Goal: Task Accomplishment & Management: Complete application form

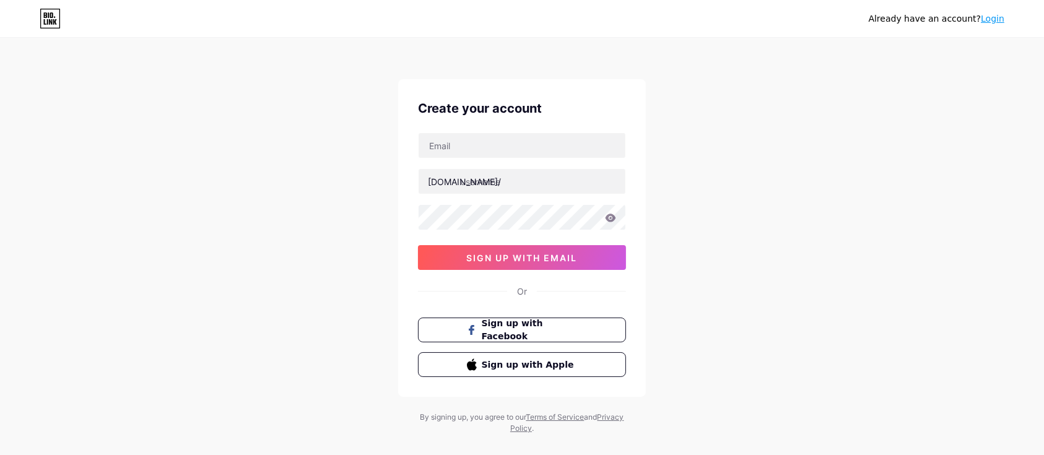
click at [481, 165] on div "bio.link/ sign up with email" at bounding box center [522, 201] width 208 height 137
drag, startPoint x: 481, startPoint y: 165, endPoint x: 477, endPoint y: 159, distance: 6.4
click at [481, 163] on div "bio.link/ sign up with email" at bounding box center [522, 201] width 208 height 137
click at [469, 151] on input "text" at bounding box center [522, 145] width 207 height 25
type input "[EMAIL_ADDRESS][DOMAIN_NAME]"
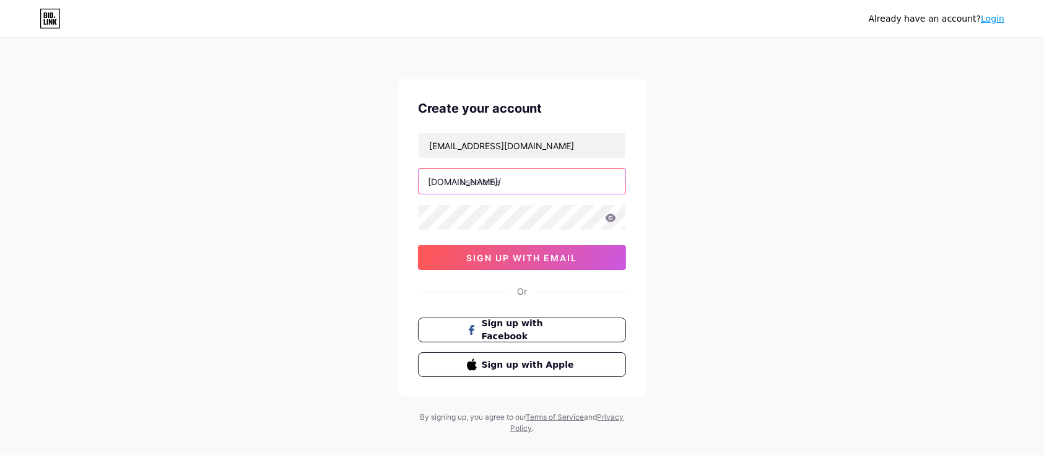
click at [456, 170] on input "text" at bounding box center [522, 181] width 207 height 25
click at [478, 161] on div "abdimaalikahmed114@gmail.com bio.link/ 0cAFcWeA68dfjaHM-HKpAcMv7aRfjKrm1pYx2TyA…" at bounding box center [522, 201] width 208 height 137
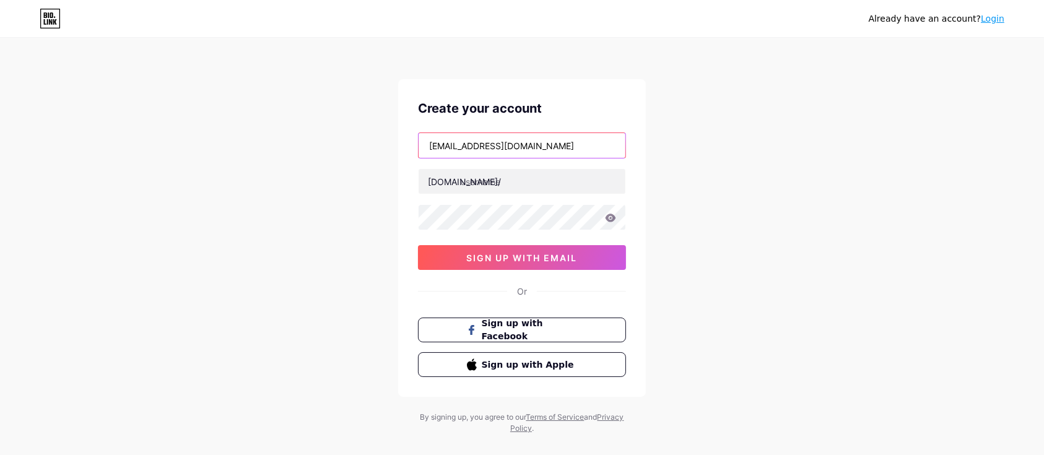
click at [471, 156] on input "[EMAIL_ADDRESS][DOMAIN_NAME]" at bounding box center [522, 145] width 207 height 25
click at [516, 328] on span "Sign up with Facebook" at bounding box center [529, 330] width 97 height 27
click at [487, 324] on span "Sign up with Facebook" at bounding box center [529, 330] width 97 height 27
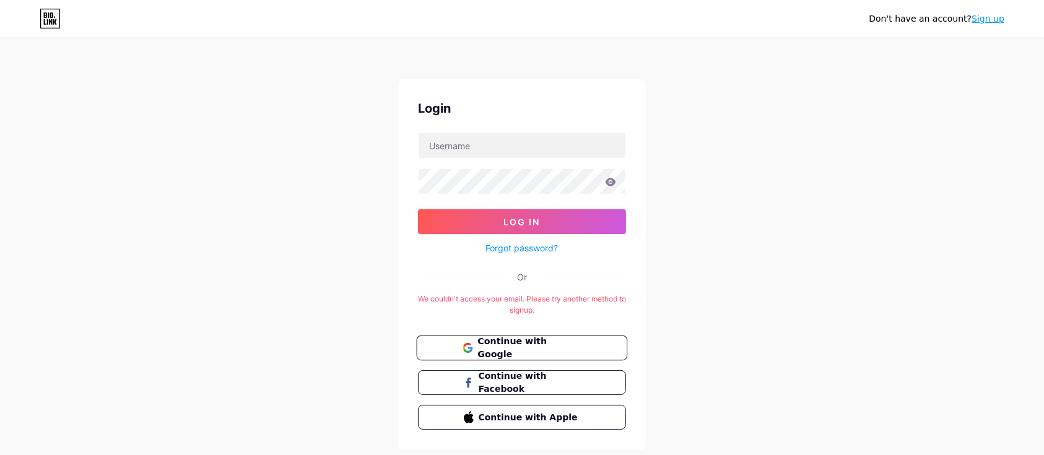
click at [478, 357] on button "Continue with Google" at bounding box center [521, 348] width 211 height 25
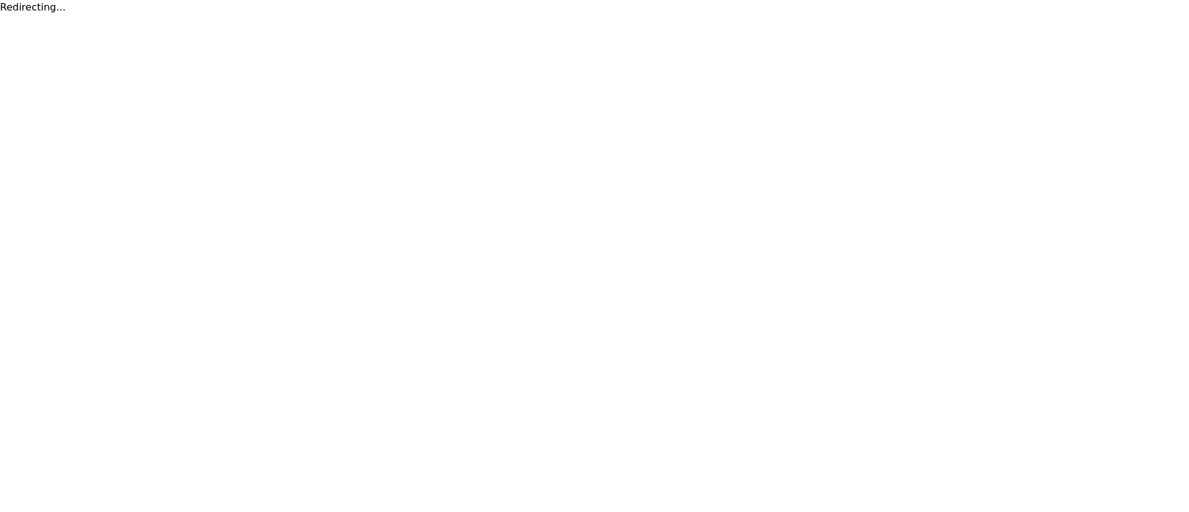
drag, startPoint x: 0, startPoint y: 0, endPoint x: 829, endPoint y: 319, distance: 888.3
click at [829, 15] on html "Redirecting..." at bounding box center [594, 7] width 1189 height 15
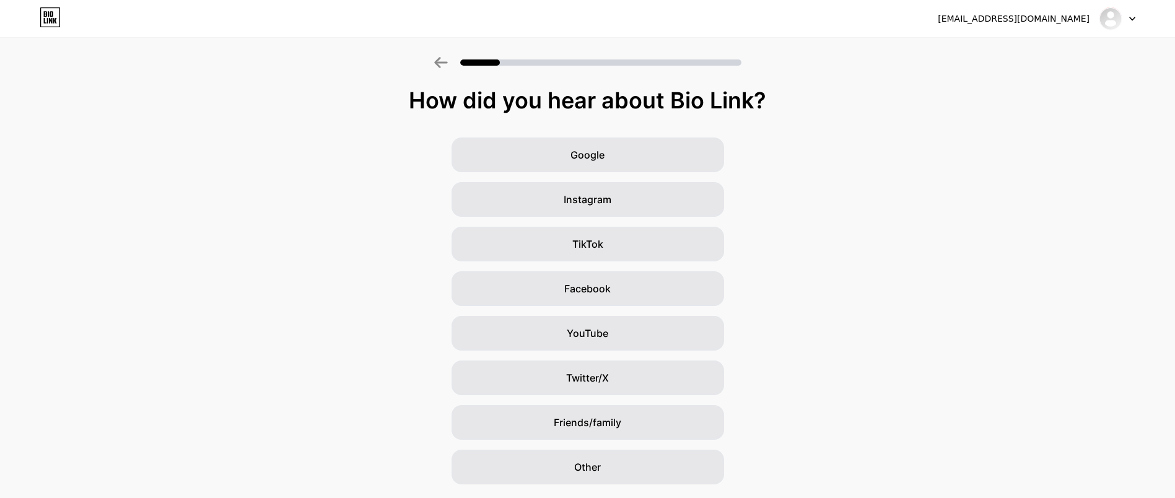
click at [829, 319] on div "Google Instagram TikTok Facebook YouTube Twitter/X Friends/family Other" at bounding box center [587, 310] width 1175 height 347
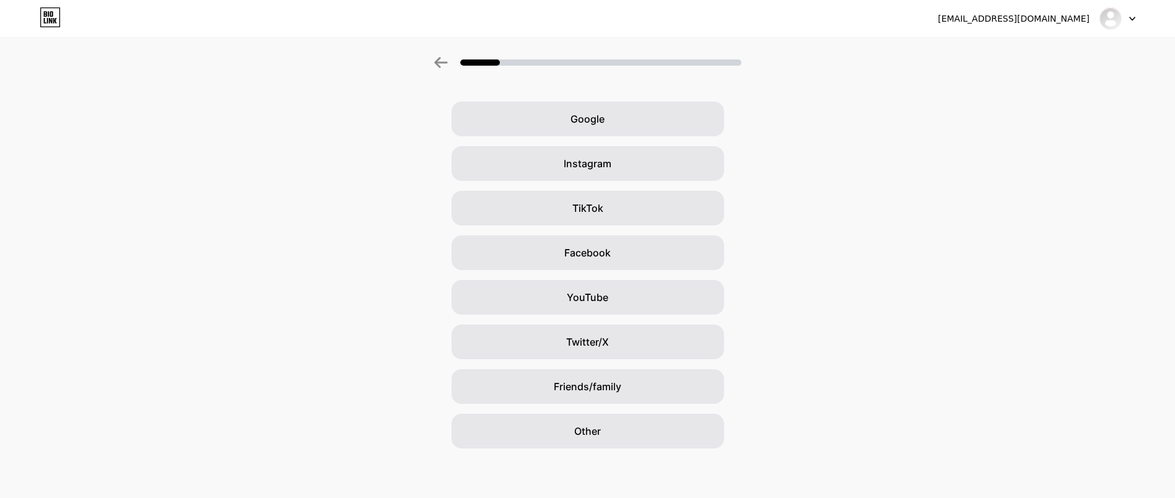
scroll to position [30, 14]
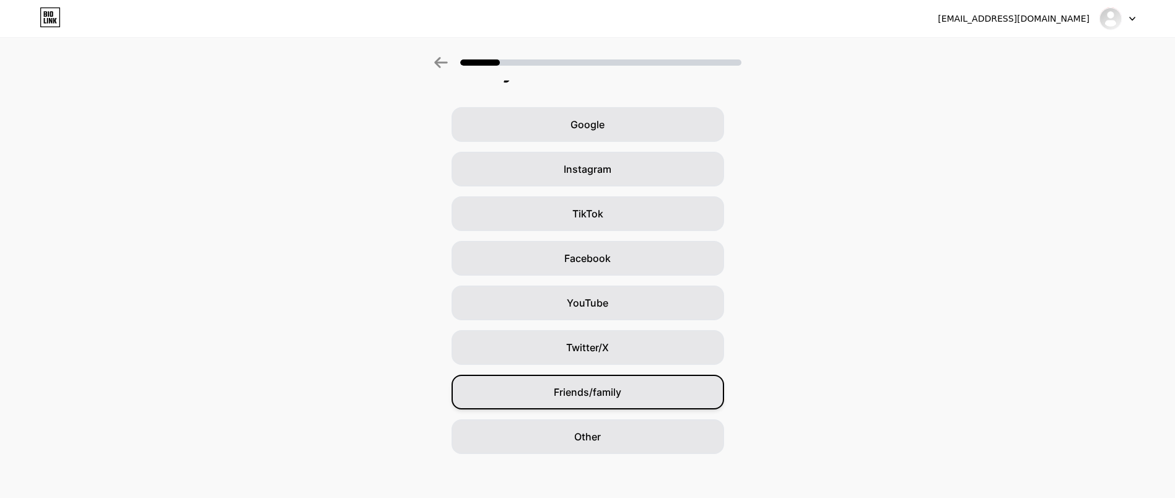
click at [588, 380] on div "Friends/family" at bounding box center [587, 392] width 272 height 35
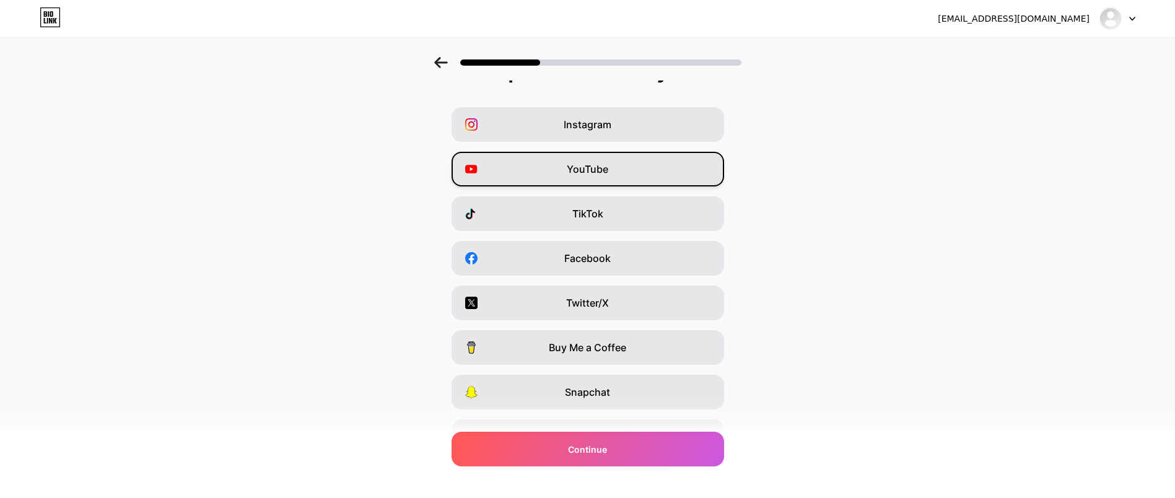
scroll to position [0, 0]
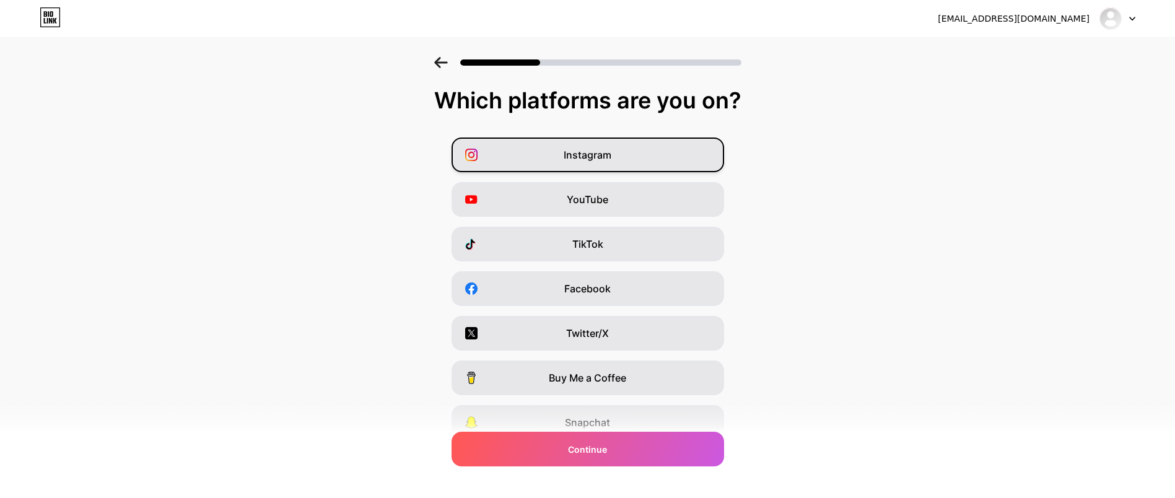
click at [611, 161] on span "Instagram" at bounding box center [587, 154] width 48 height 15
click at [446, 60] on icon at bounding box center [441, 62] width 14 height 11
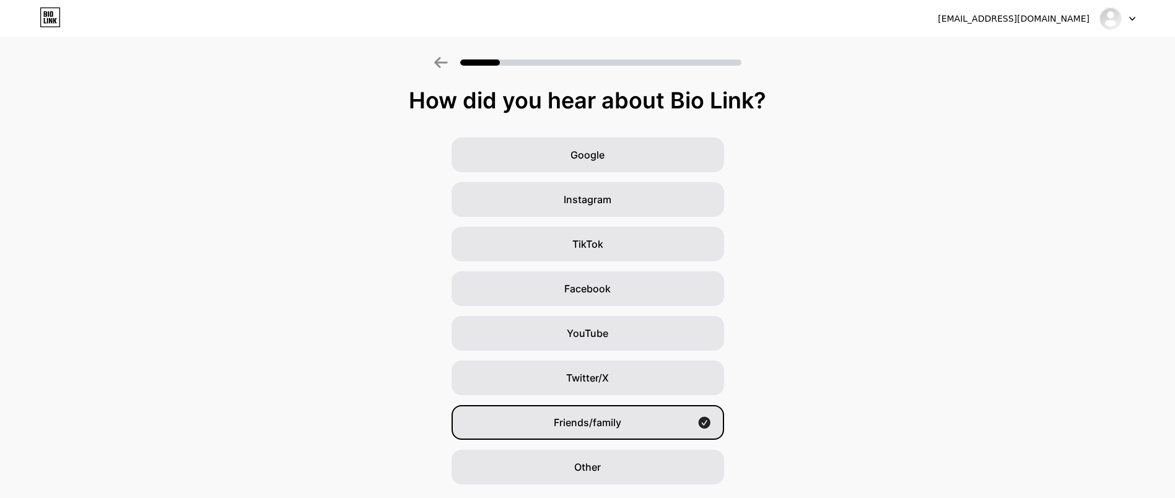
click at [592, 135] on div "How did you hear about Bio Link? Google Instagram TikTok Facebook YouTube Twitt…" at bounding box center [587, 286] width 1175 height 396
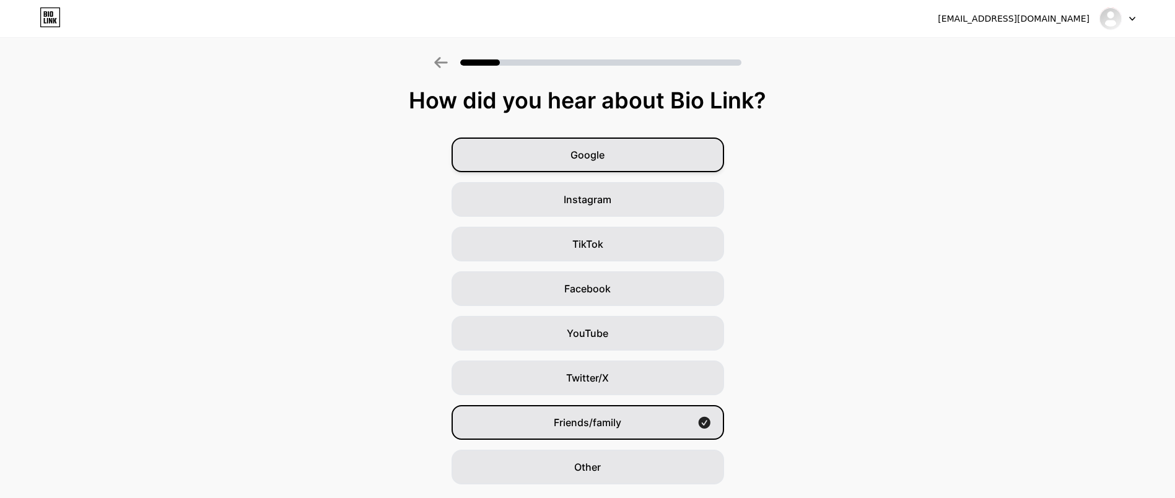
click at [602, 151] on span "Google" at bounding box center [587, 154] width 34 height 15
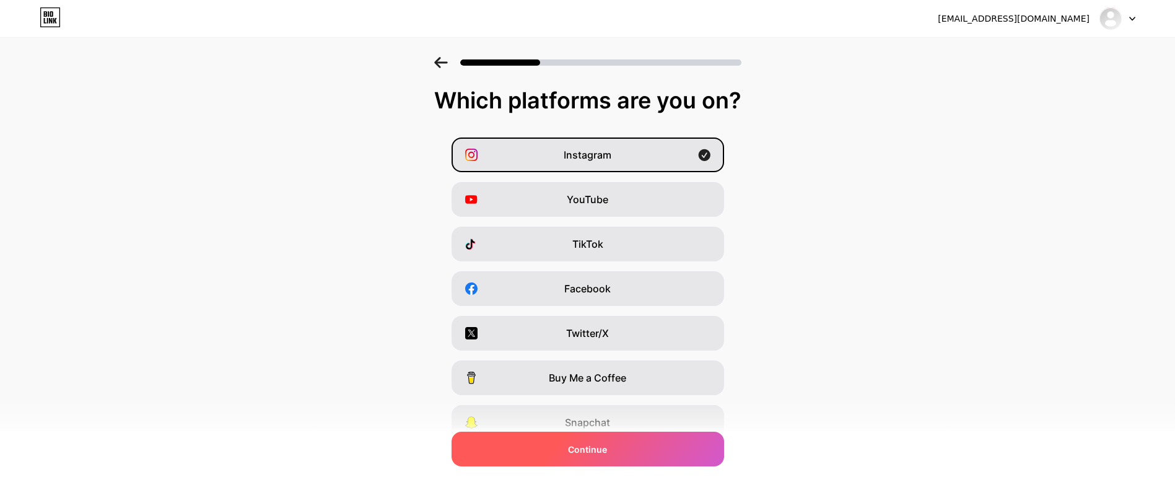
click at [603, 449] on span "Continue" at bounding box center [587, 449] width 39 height 13
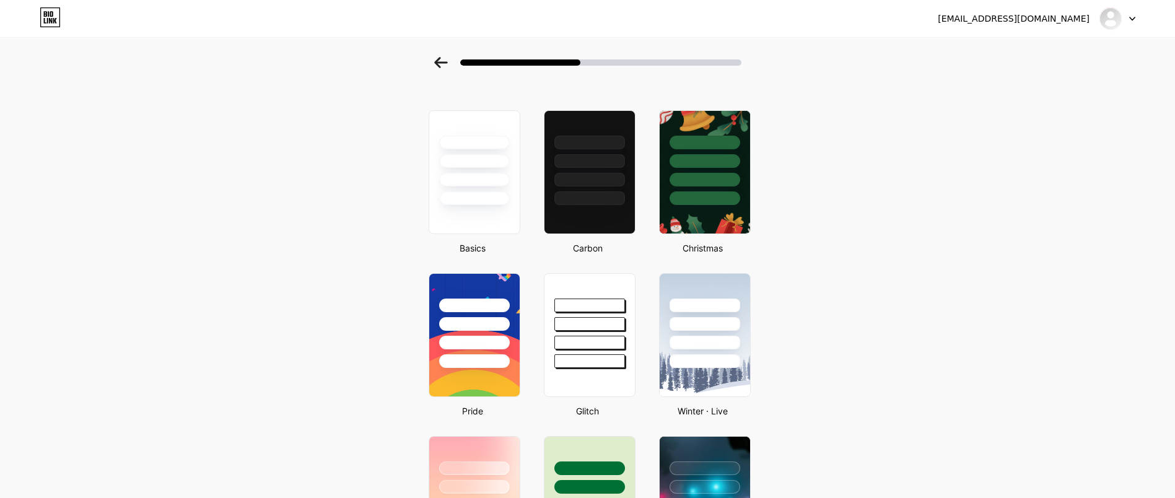
scroll to position [37, 0]
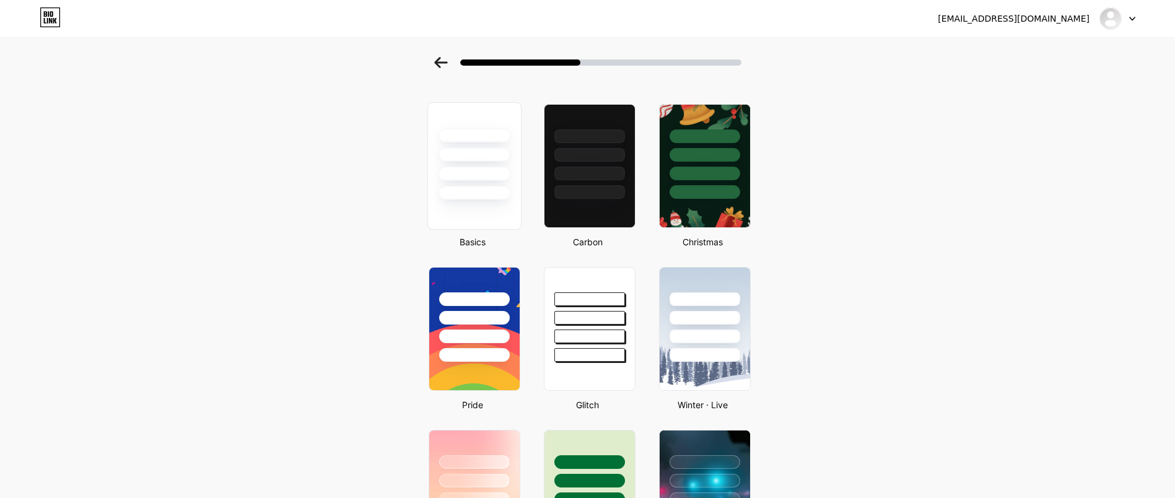
click at [510, 167] on div at bounding box center [474, 174] width 72 height 14
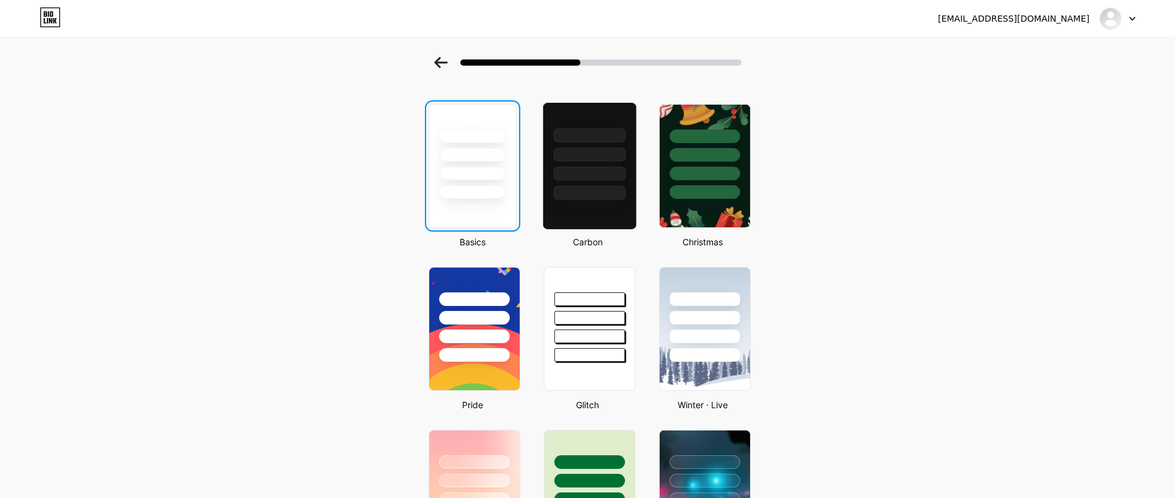
scroll to position [0, 0]
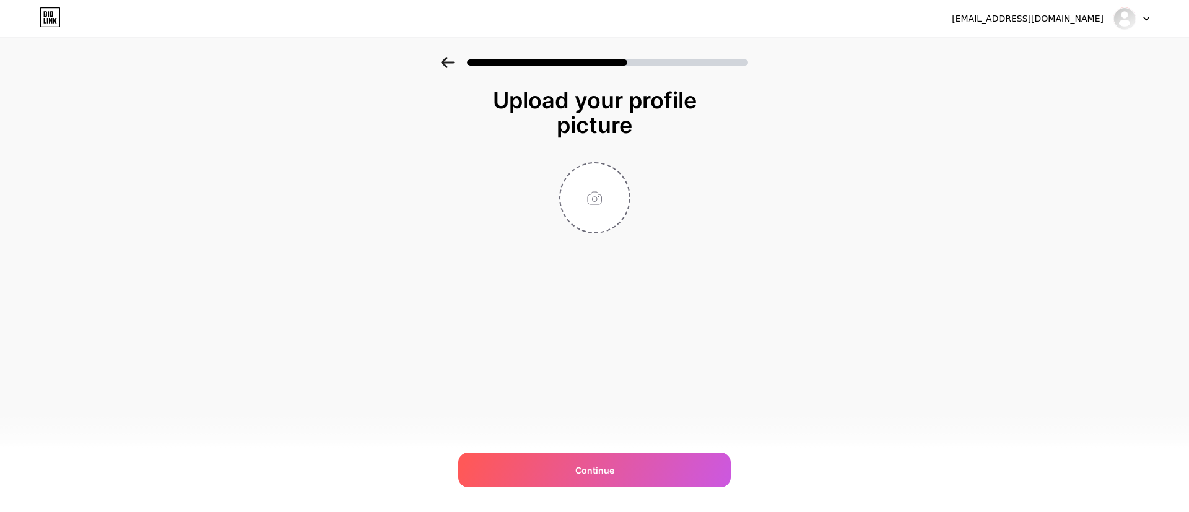
click at [445, 63] on icon at bounding box center [447, 62] width 13 height 11
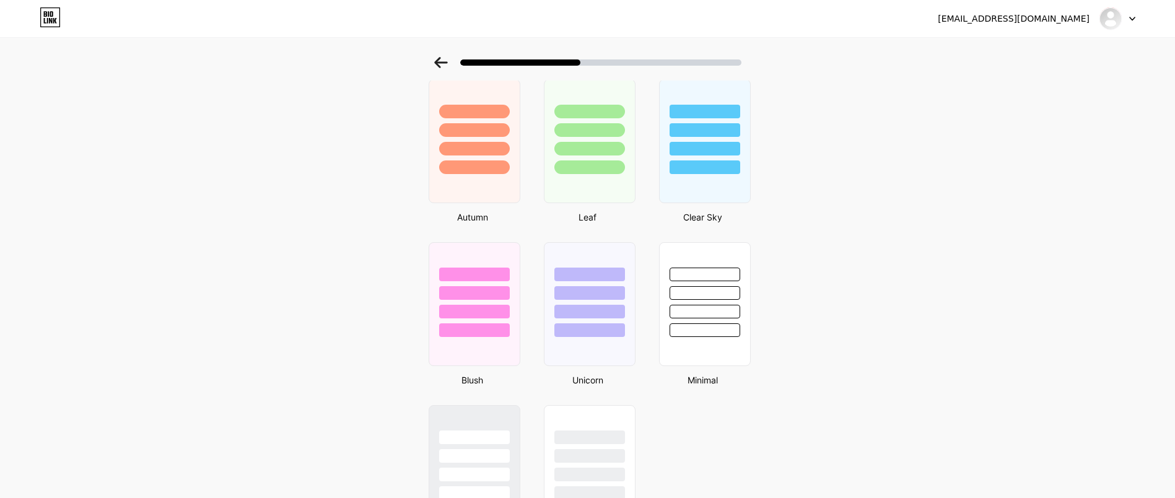
scroll to position [977, 14]
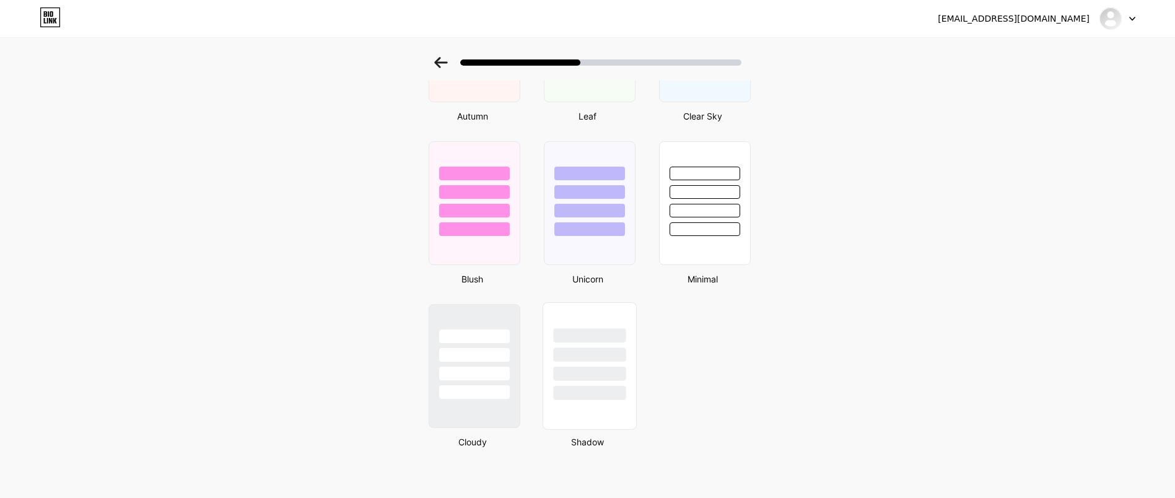
click at [556, 397] on div at bounding box center [589, 393] width 72 height 14
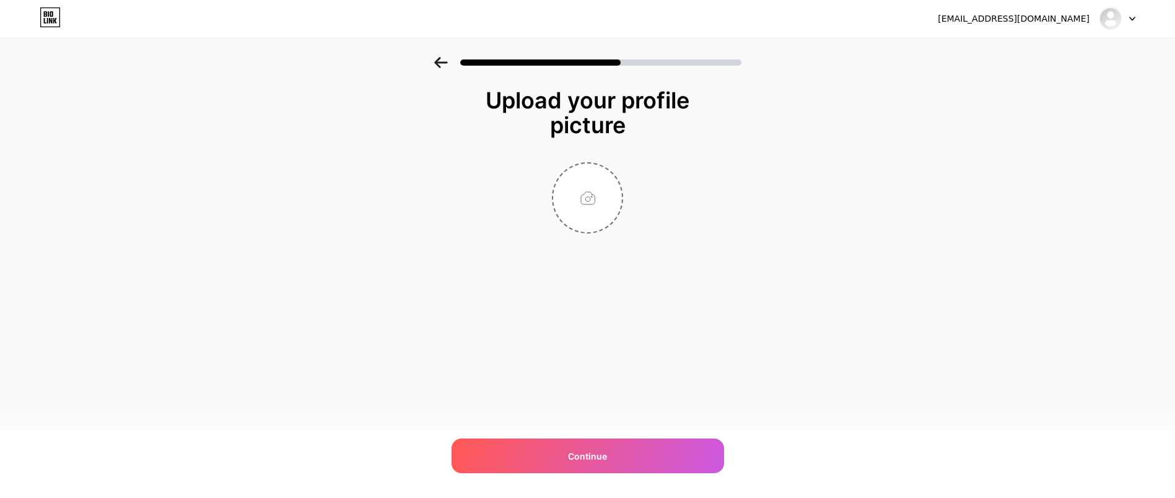
scroll to position [0, 0]
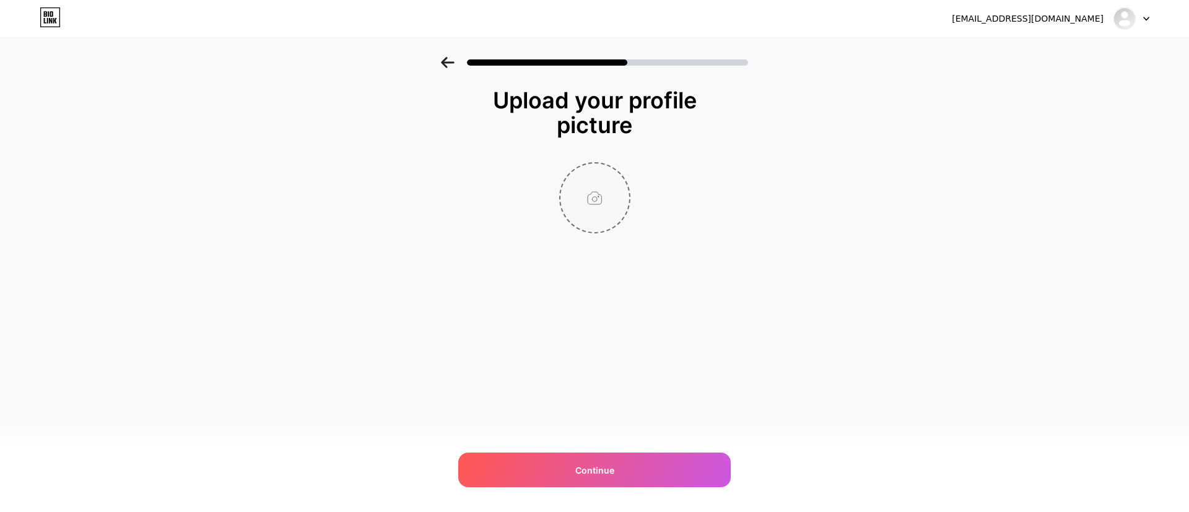
click at [604, 193] on input "file" at bounding box center [594, 197] width 69 height 69
click at [597, 220] on input "file" at bounding box center [594, 197] width 69 height 69
click at [604, 211] on input "file" at bounding box center [594, 197] width 69 height 69
type input "C:\fakepath\dd.png"
click at [622, 172] on icon at bounding box center [622, 171] width 4 height 4
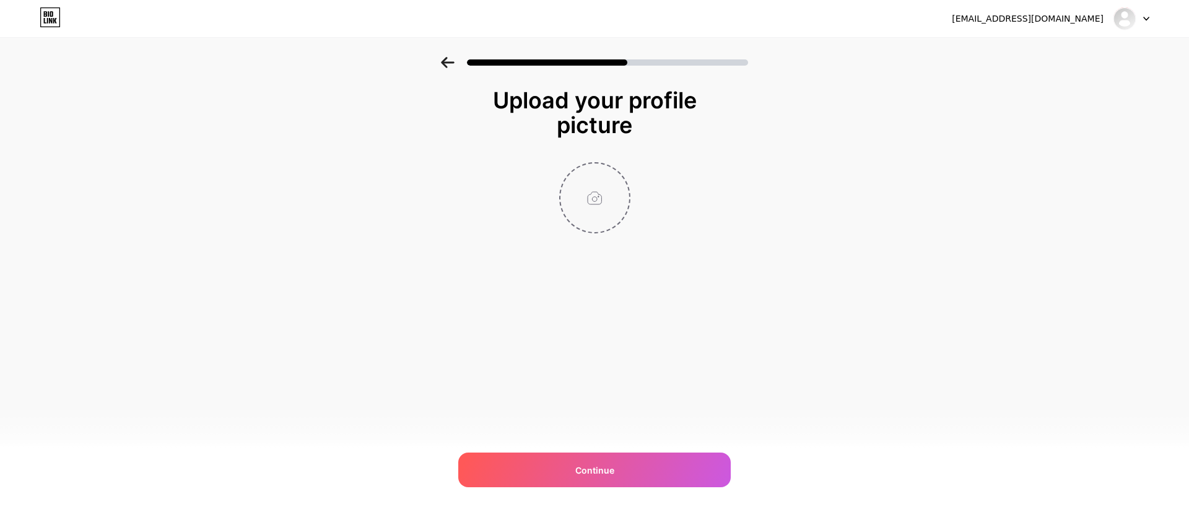
click at [608, 180] on input "file" at bounding box center [594, 197] width 69 height 69
drag, startPoint x: 643, startPoint y: 186, endPoint x: 621, endPoint y: 189, distance: 21.9
click at [621, 189] on div "Upload Error" at bounding box center [595, 205] width 248 height 87
click at [621, 189] on input "file" at bounding box center [594, 197] width 69 height 69
type input "C:\fakepath\dd.png"
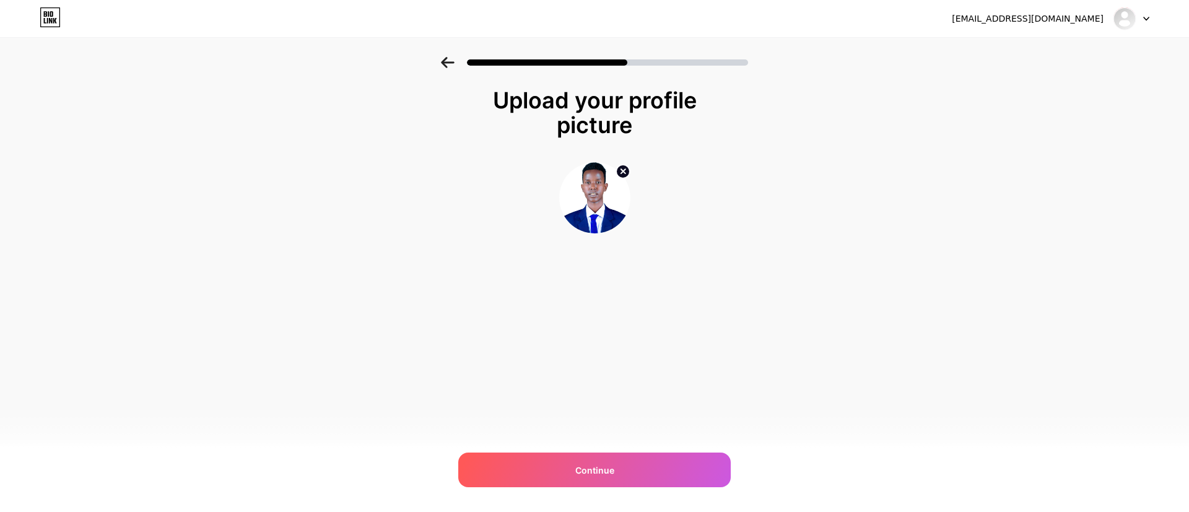
click at [386, 194] on div "Upload your profile picture Continue" at bounding box center [594, 176] width 1189 height 238
click at [583, 203] on img at bounding box center [594, 197] width 71 height 71
click at [625, 168] on circle at bounding box center [623, 172] width 14 height 14
click at [606, 197] on input "file" at bounding box center [594, 197] width 69 height 69
type input "C:\fakepath\100kb.png"
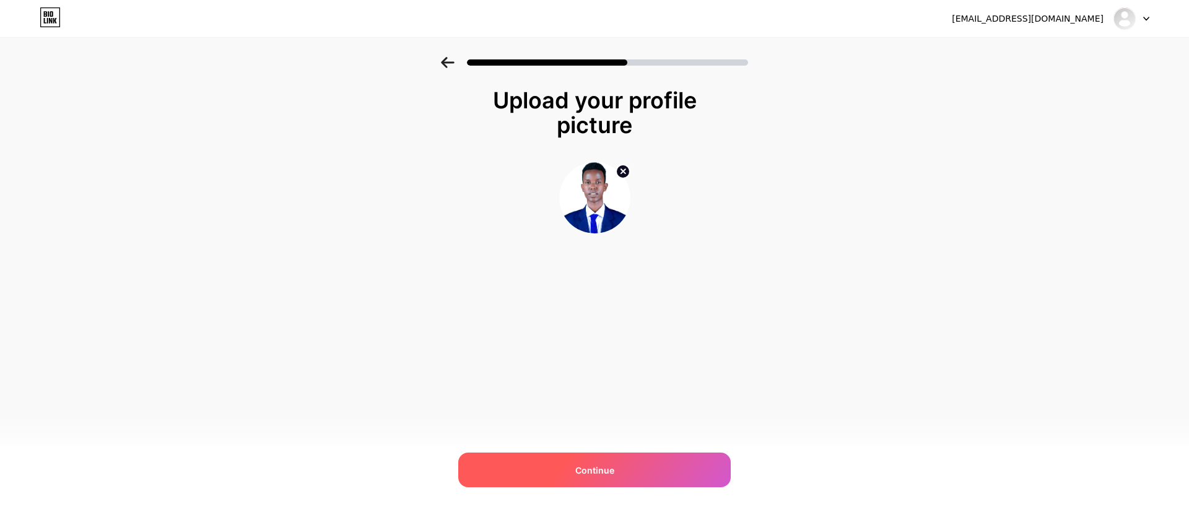
click at [671, 455] on div "Continue" at bounding box center [594, 470] width 272 height 35
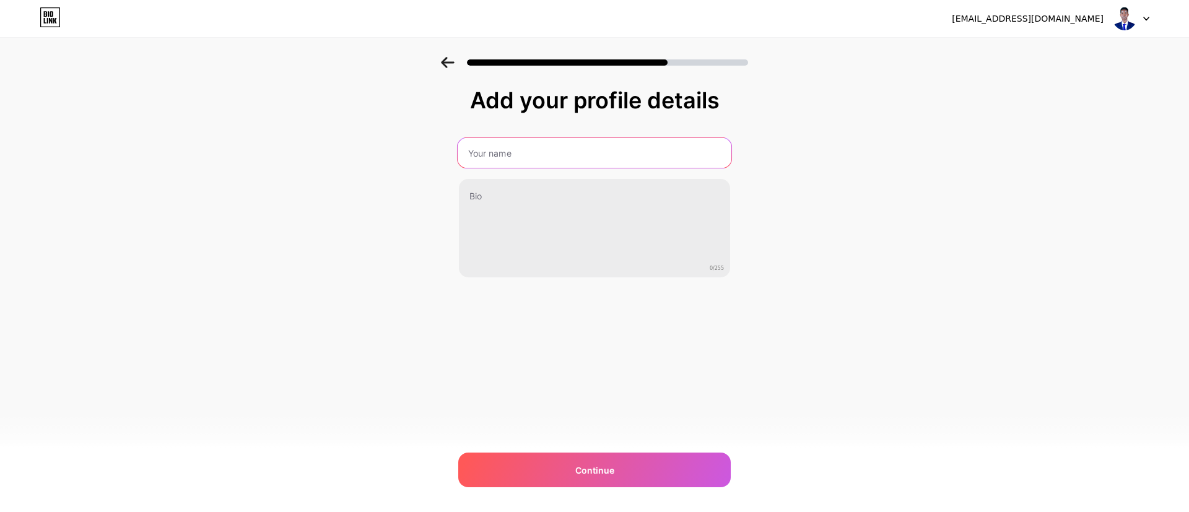
click at [536, 164] on input "text" at bounding box center [595, 153] width 274 height 30
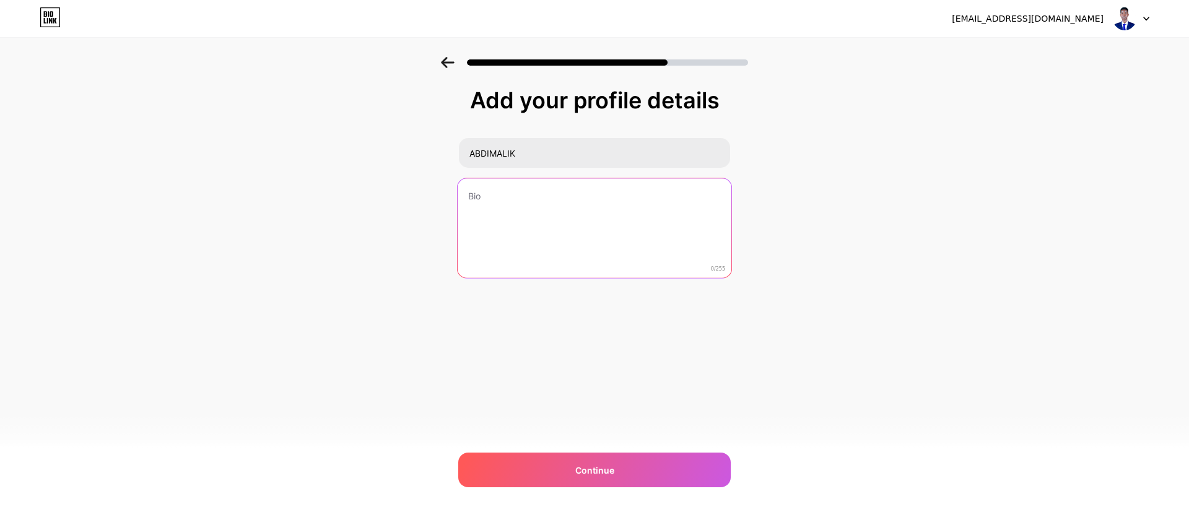
click at [511, 191] on textarea at bounding box center [595, 228] width 274 height 101
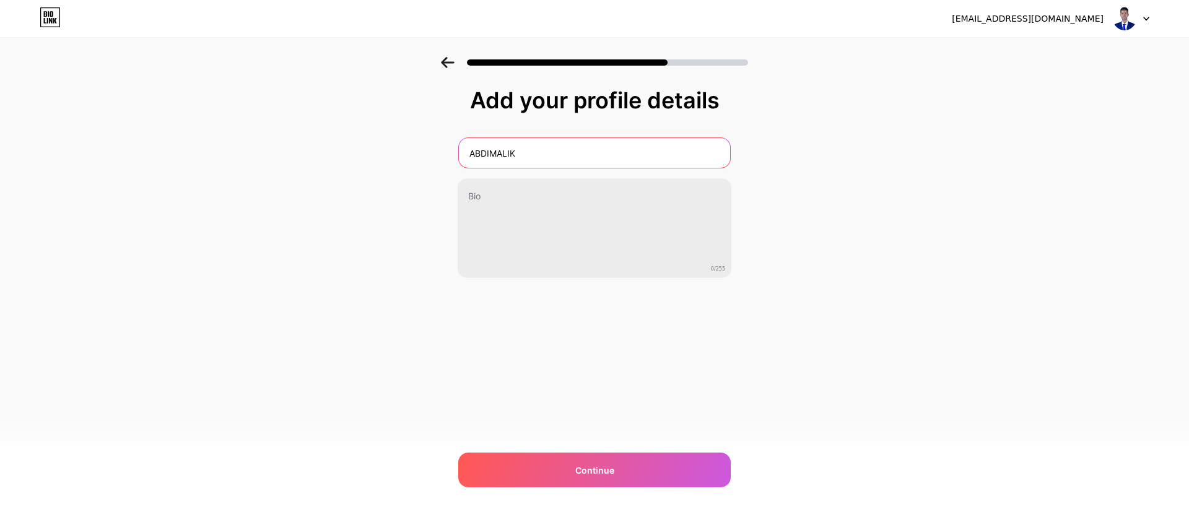
click at [548, 140] on input "ABDIMALIK" at bounding box center [594, 153] width 271 height 30
drag, startPoint x: 548, startPoint y: 140, endPoint x: 476, endPoint y: 144, distance: 71.9
click at [476, 144] on input "ABDIMALIK" at bounding box center [595, 153] width 274 height 30
type input "[PERSON_NAME]"
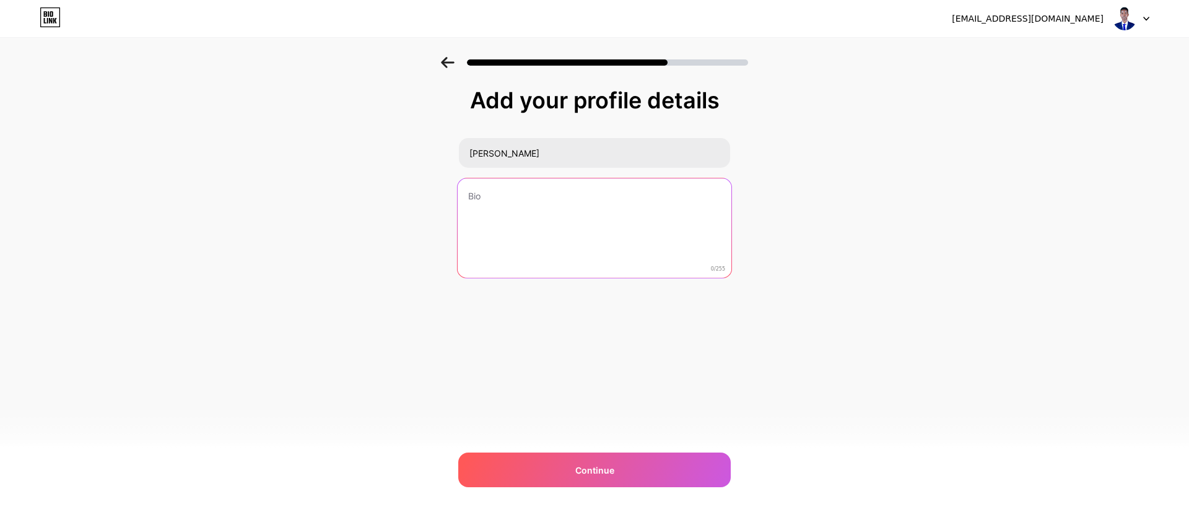
click at [529, 212] on textarea at bounding box center [595, 228] width 274 height 101
paste textarea "《 Financial Trader || Civ Eng || Entrepreneurs 》"
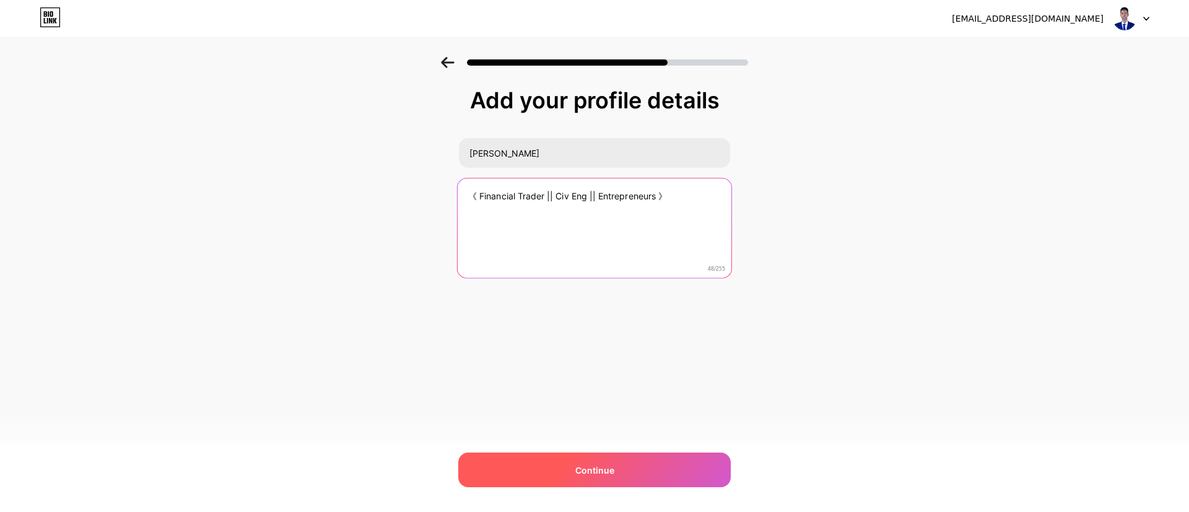
type textarea "《 Financial Trader || Civ Eng || Entrepreneurs 》"
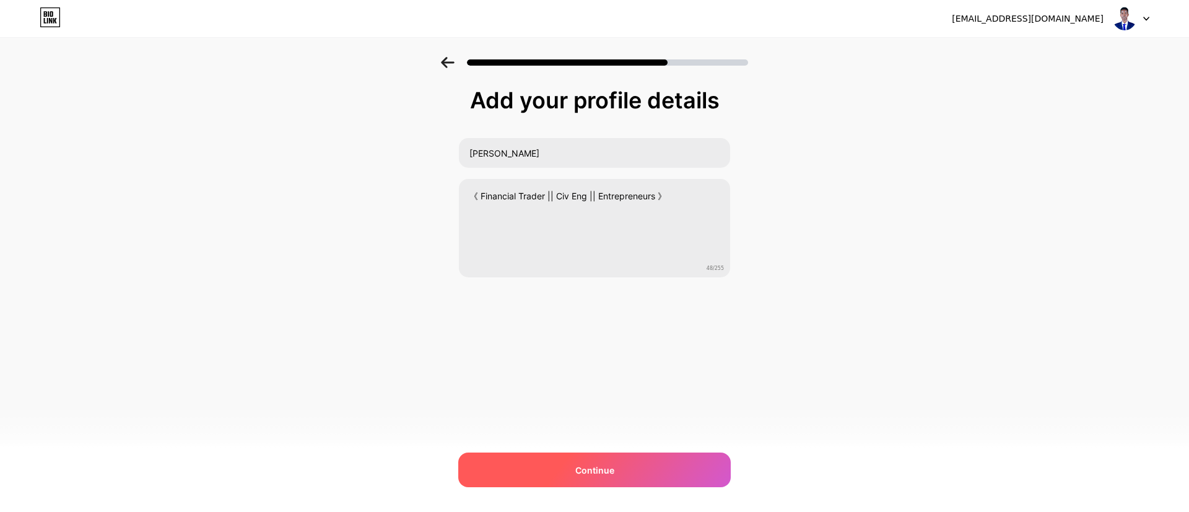
click at [635, 455] on div "Continue" at bounding box center [594, 470] width 272 height 35
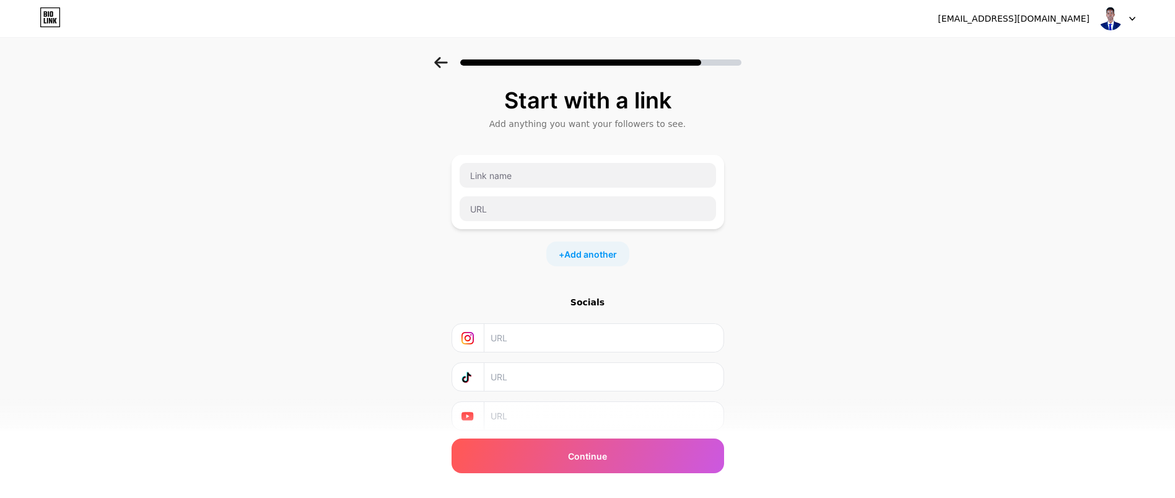
click at [449, 70] on div at bounding box center [587, 58] width 1175 height 43
click at [449, 66] on div at bounding box center [587, 58] width 1175 height 43
click at [448, 63] on icon at bounding box center [441, 62] width 14 height 11
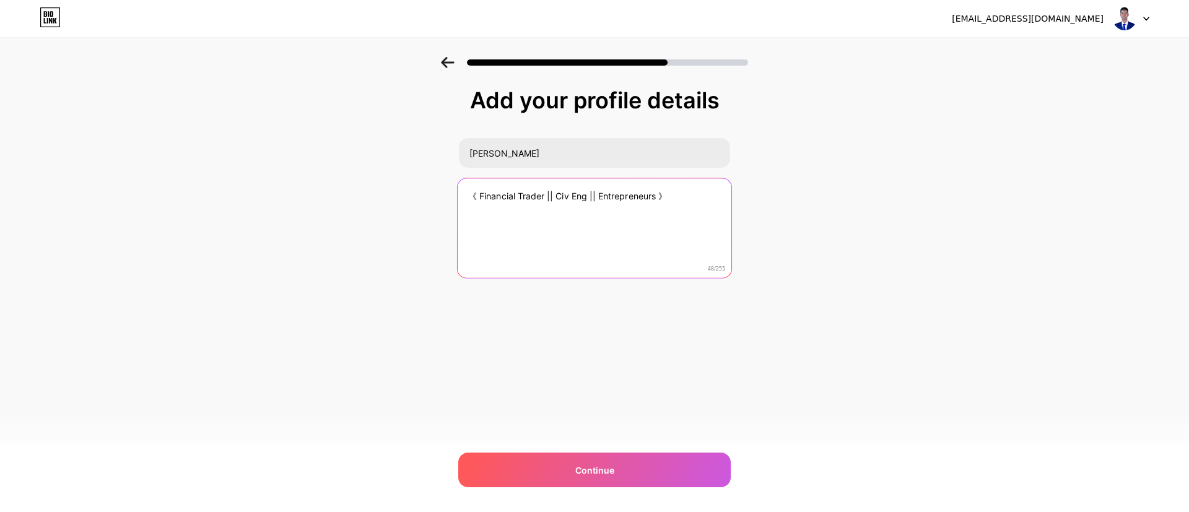
drag, startPoint x: 589, startPoint y: 193, endPoint x: 556, endPoint y: 193, distance: 33.4
click at [556, 193] on textarea "《 Financial Trader || Civ Eng || Entrepreneurs 》" at bounding box center [595, 228] width 274 height 101
paste textarea "BSCE | instructor | future Architecture Eng"
click at [614, 200] on textarea "《 Financial Trader || BSCE | instructor | future Architecture Eng || Entreprene…" at bounding box center [595, 228] width 274 height 101
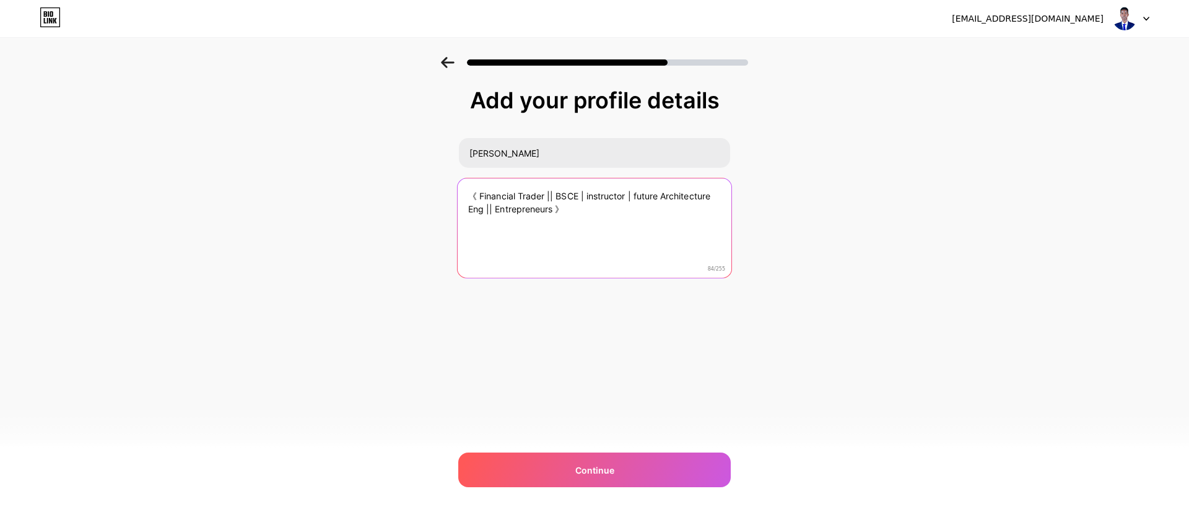
click at [487, 207] on textarea "《 Financial Trader || BSCE | instructor | future Architecture Eng || Entreprene…" at bounding box center [595, 228] width 274 height 101
paste textarea "|"
type textarea "《 Financial Trader || BSCE | instructor | future Architecture Eng || Entreprene…"
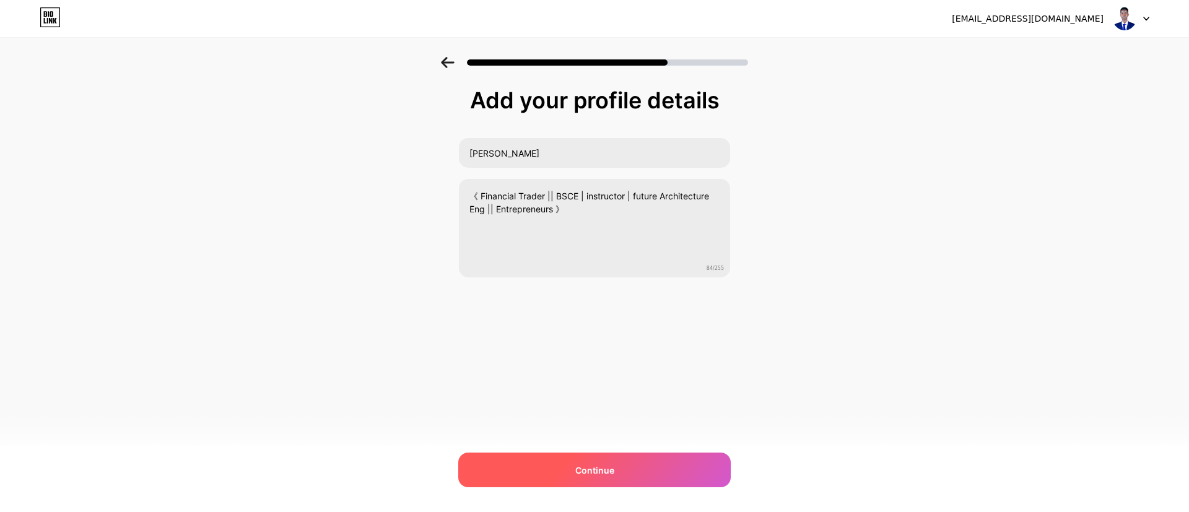
click at [542, 455] on div "Continue" at bounding box center [594, 470] width 272 height 35
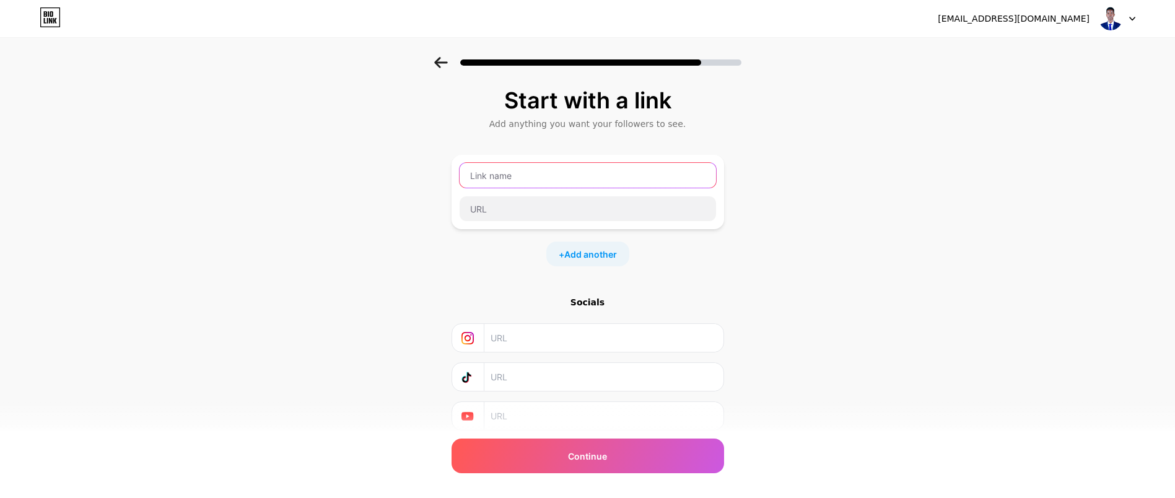
click at [523, 181] on input "text" at bounding box center [587, 175] width 256 height 25
type input "a"
type input "engabdimaalik"
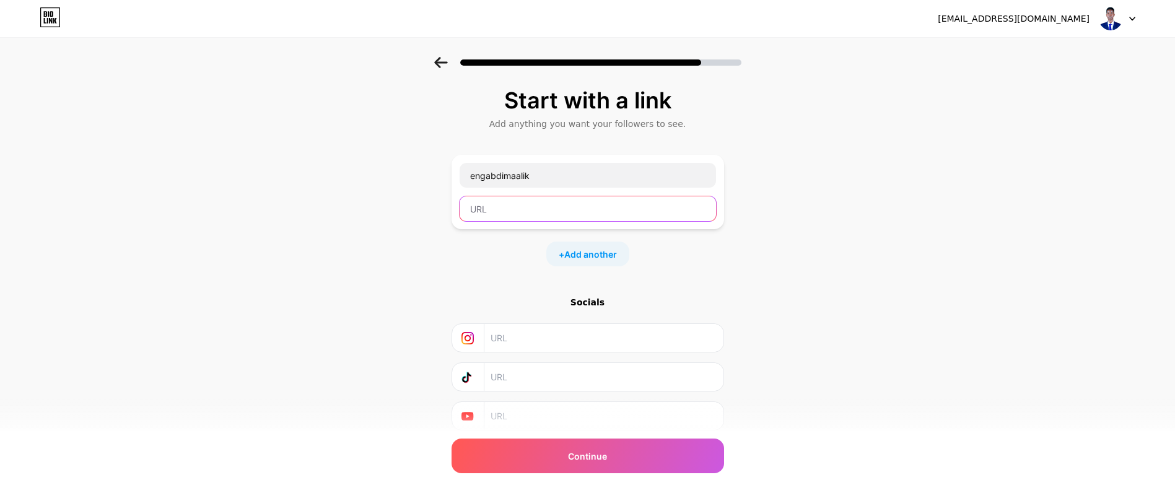
click at [542, 209] on input "text" at bounding box center [587, 208] width 256 height 25
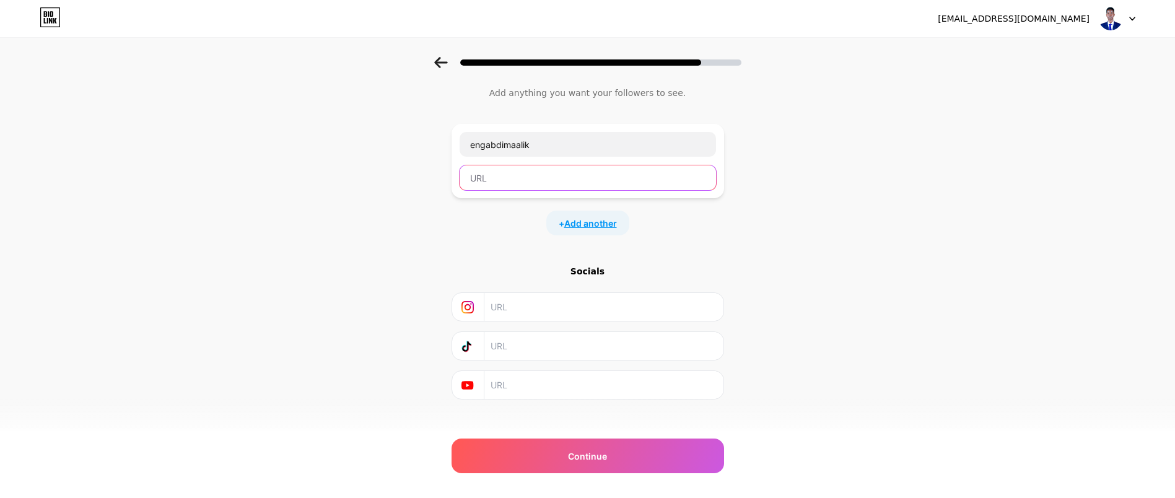
scroll to position [44, 0]
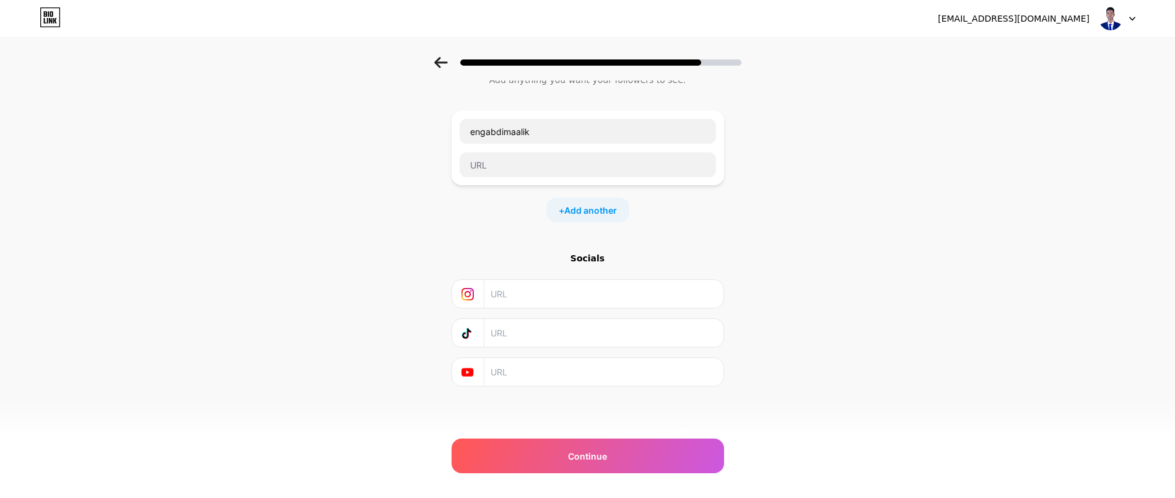
click at [550, 300] on input "text" at bounding box center [602, 294] width 225 height 28
click at [576, 205] on span "Add another" at bounding box center [590, 210] width 53 height 13
click at [580, 150] on div at bounding box center [588, 150] width 258 height 59
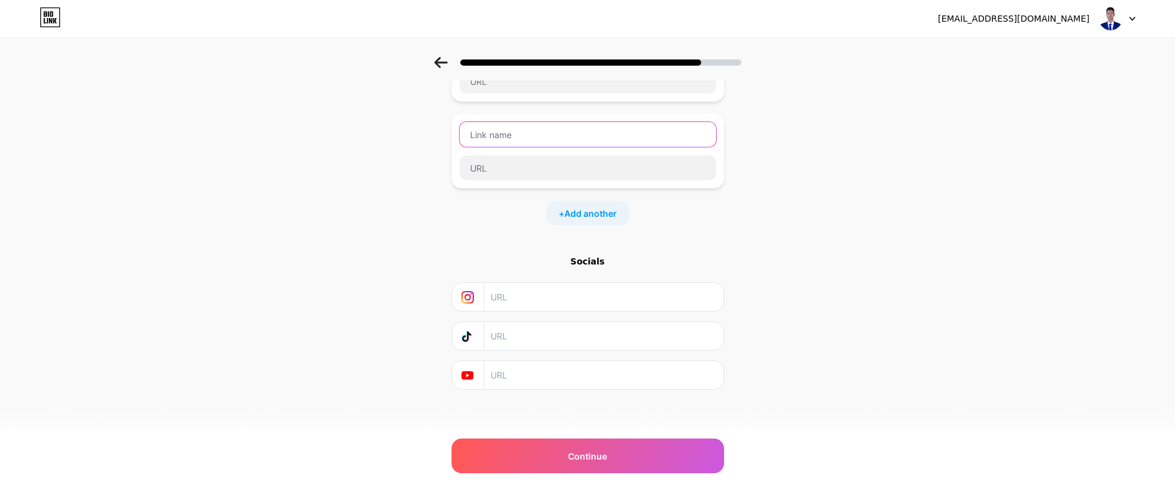
click at [575, 137] on input "text" at bounding box center [587, 134] width 256 height 25
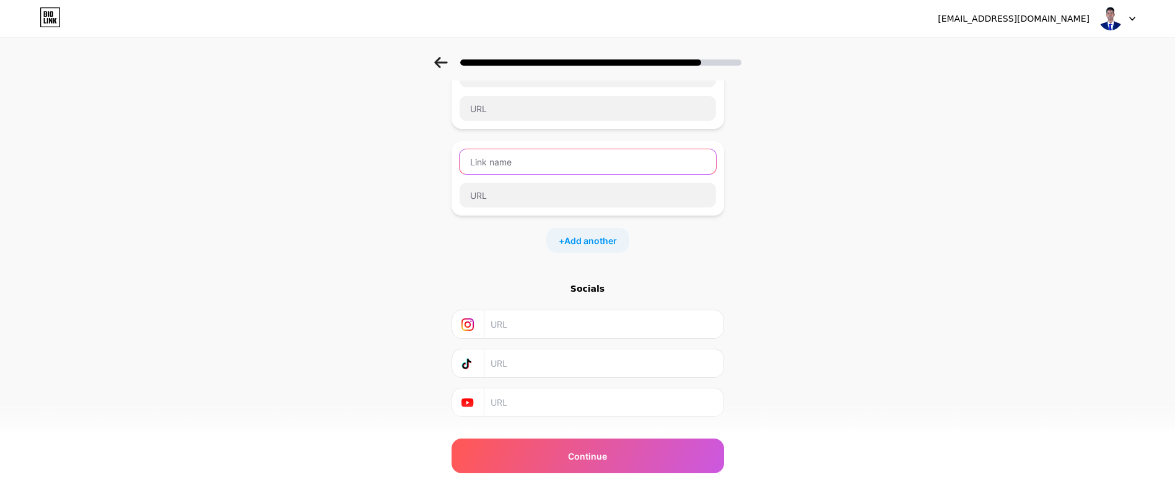
scroll to position [131, 14]
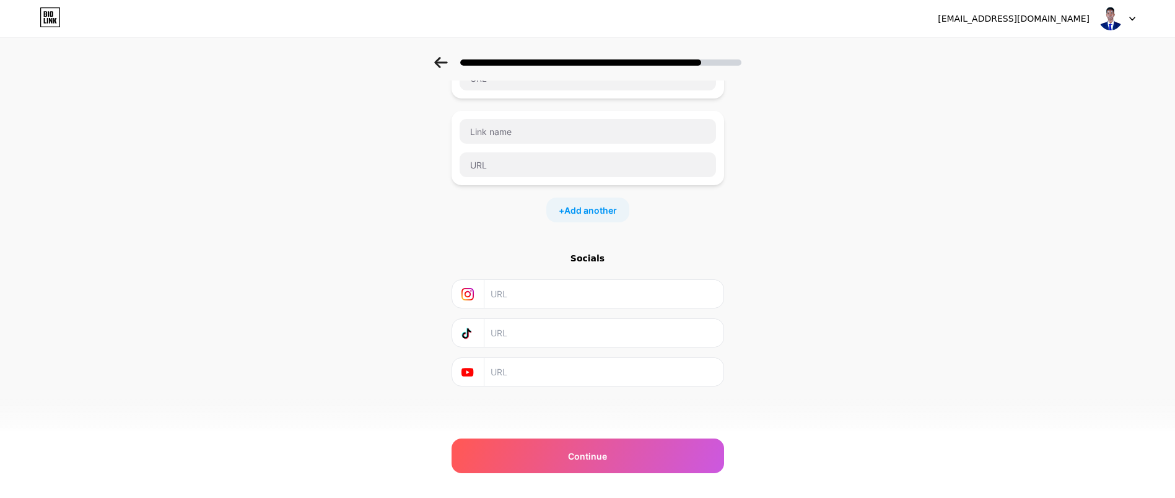
click at [533, 293] on input "text" at bounding box center [602, 294] width 225 height 28
paste input "[URL][DOMAIN_NAME][DOMAIN_NAME]"
type input "[URL][DOMAIN_NAME][DOMAIN_NAME]"
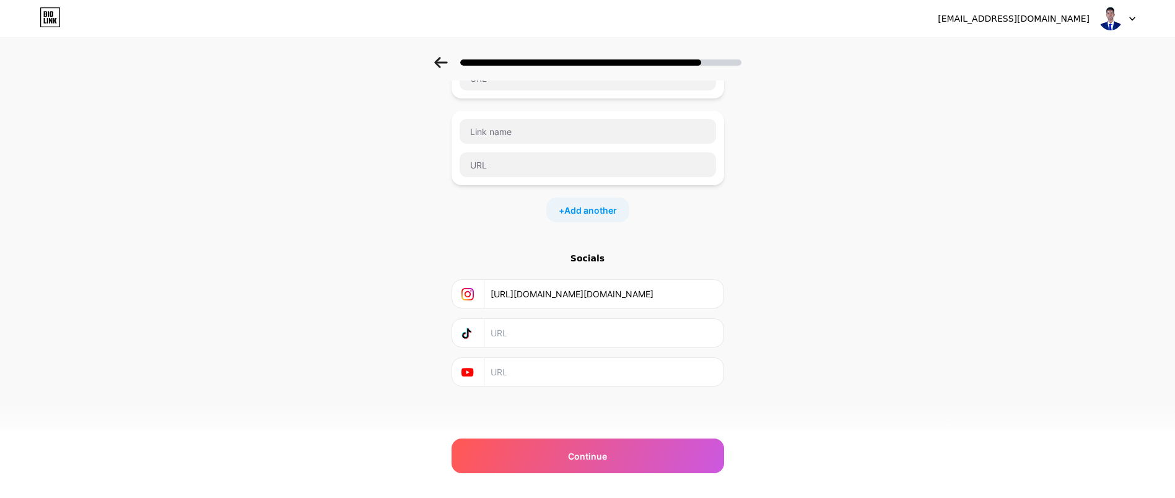
click at [525, 377] on input "text" at bounding box center [602, 372] width 225 height 28
paste input "[URL][DOMAIN_NAME]"
type input "[URL][DOMAIN_NAME]"
click at [521, 326] on input "text" at bounding box center [602, 333] width 225 height 28
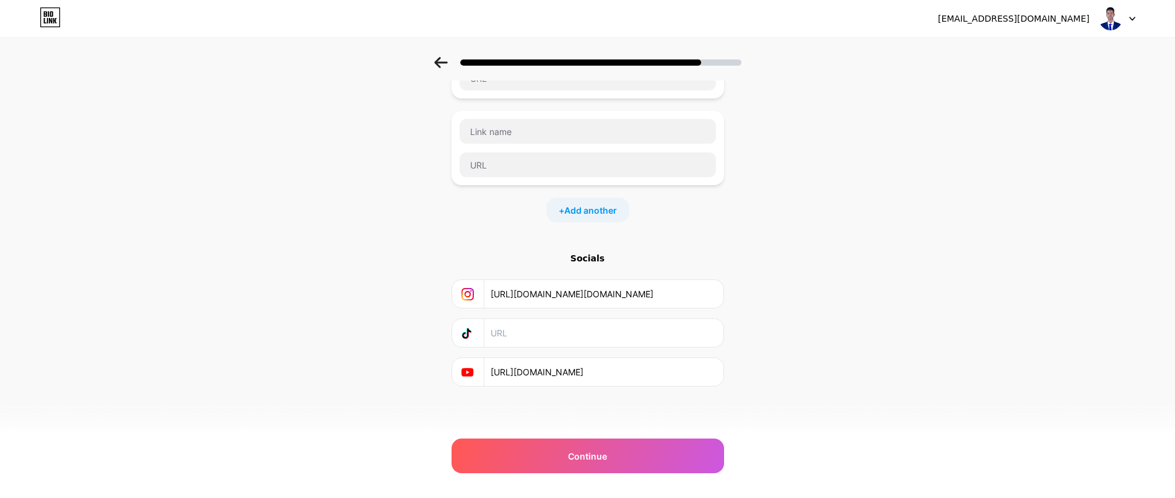
scroll to position [0, 0]
paste input "[URL][DOMAIN_NAME]"
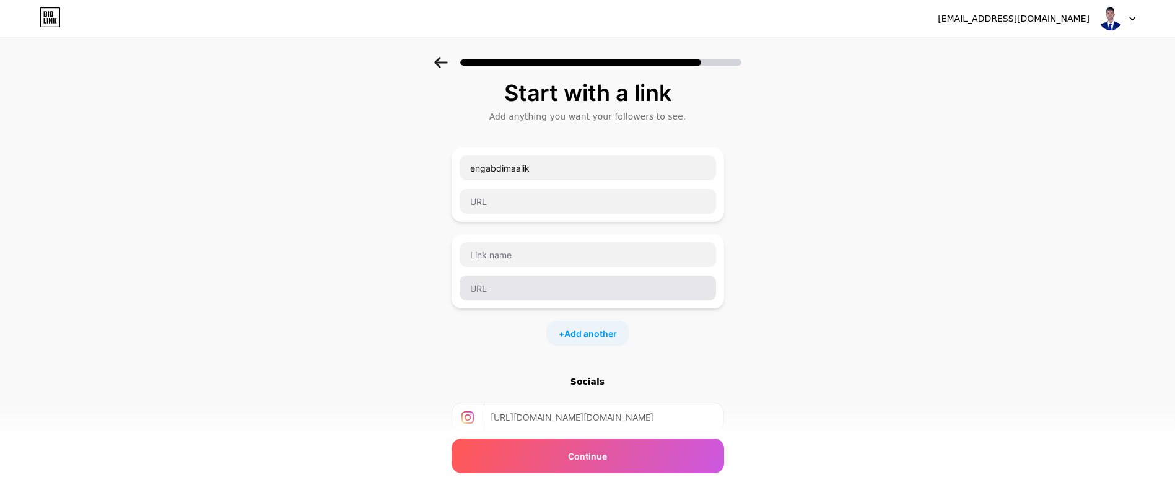
scroll to position [6, 14]
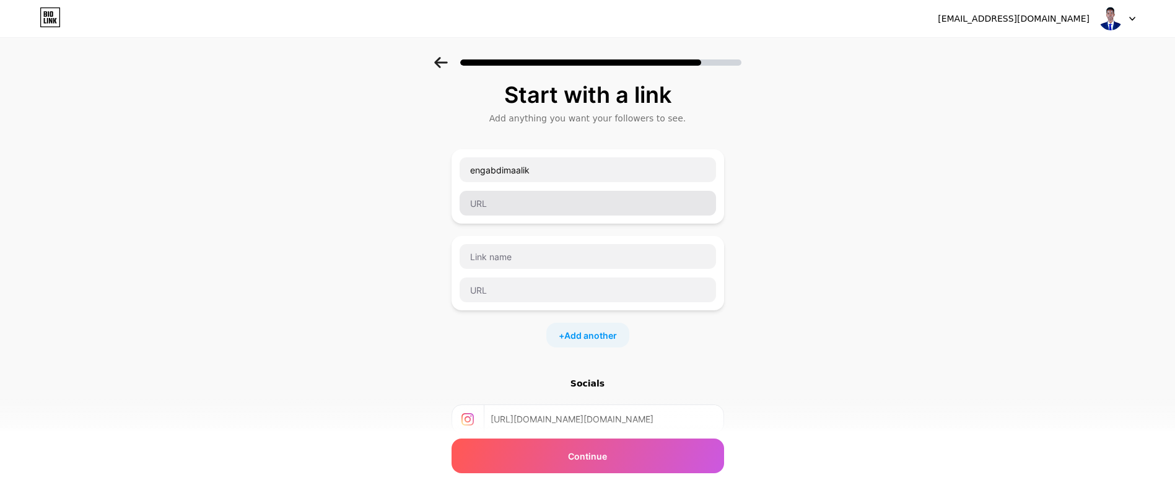
type input "[URL][DOMAIN_NAME]"
click at [489, 207] on input "text" at bounding box center [587, 203] width 256 height 25
paste input "[URL][DOMAIN_NAME][PHONE_NUMBER]"
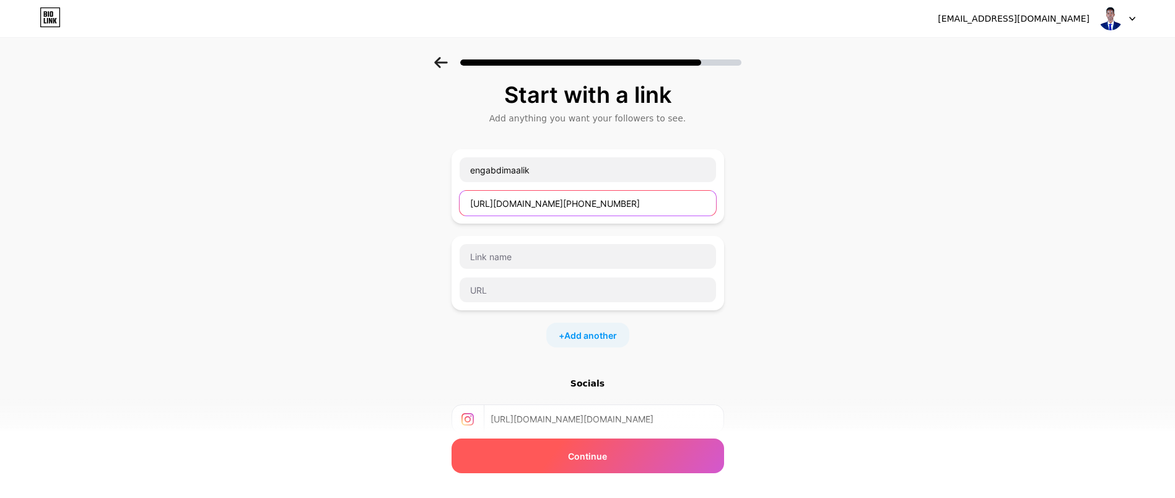
type input "[URL][DOMAIN_NAME][PHONE_NUMBER]"
click at [505, 455] on div "Continue" at bounding box center [587, 455] width 272 height 35
click at [542, 455] on div "Continue" at bounding box center [587, 455] width 272 height 35
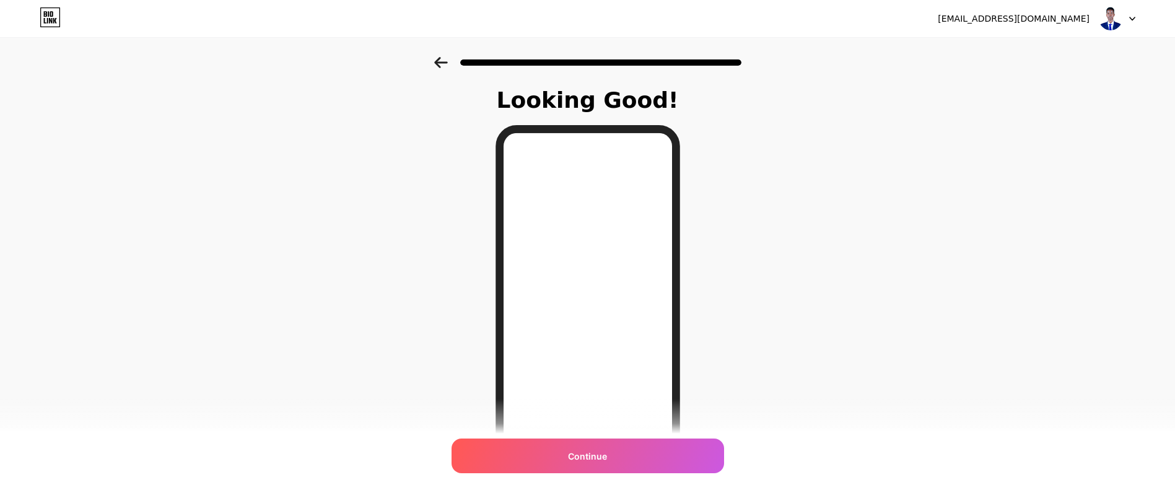
click at [455, 67] on div at bounding box center [587, 62] width 307 height 11
click at [446, 67] on icon at bounding box center [440, 62] width 13 height 11
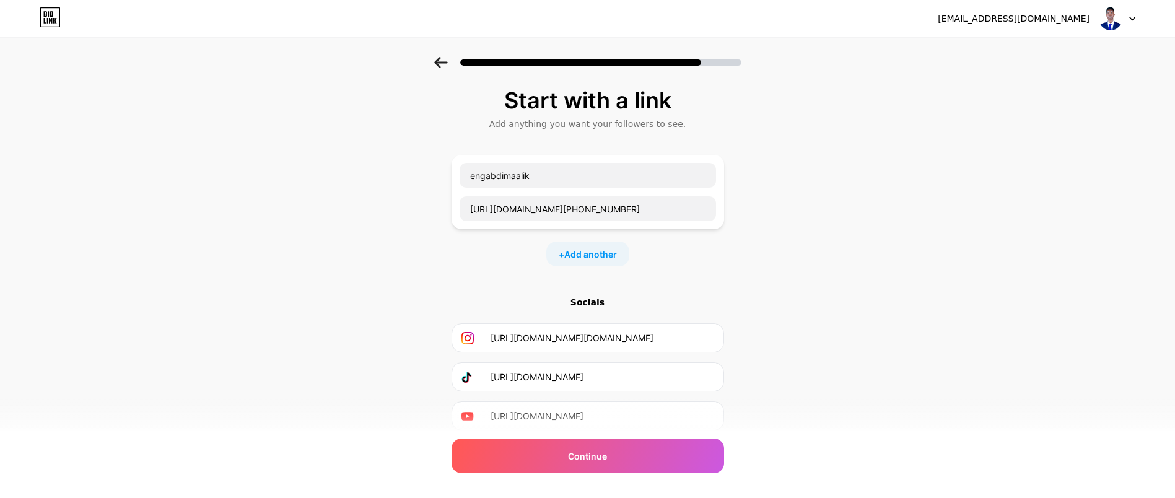
scroll to position [44, 14]
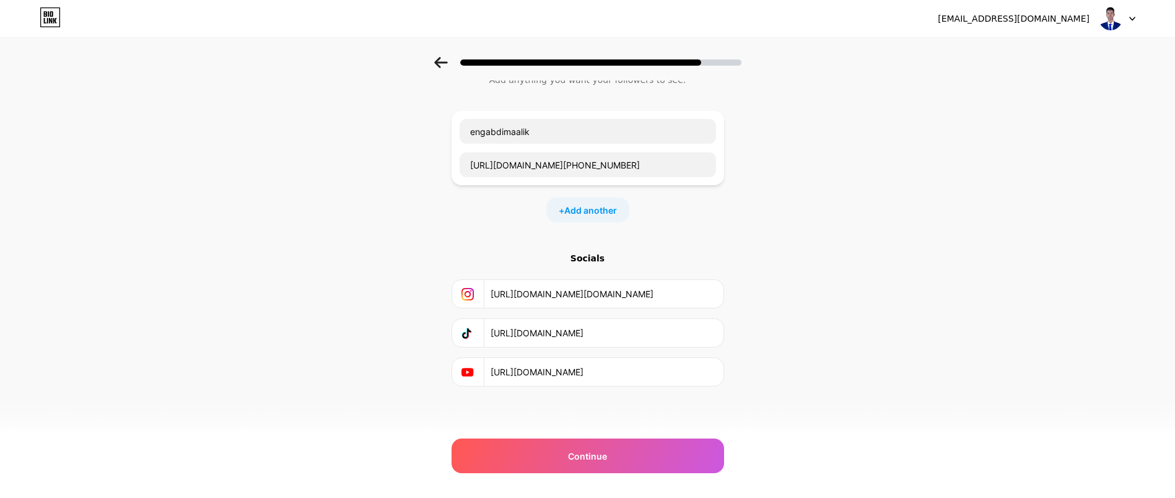
click at [576, 250] on div "Start with a link Add anything you want your followers to see. engabdimaalik [U…" at bounding box center [587, 215] width 272 height 342
click at [578, 251] on div "Start with a link Add anything you want your followers to see. engabdimaalik [U…" at bounding box center [587, 215] width 272 height 342
click at [458, 378] on div at bounding box center [468, 372] width 33 height 28
click at [461, 373] on icon at bounding box center [467, 372] width 12 height 9
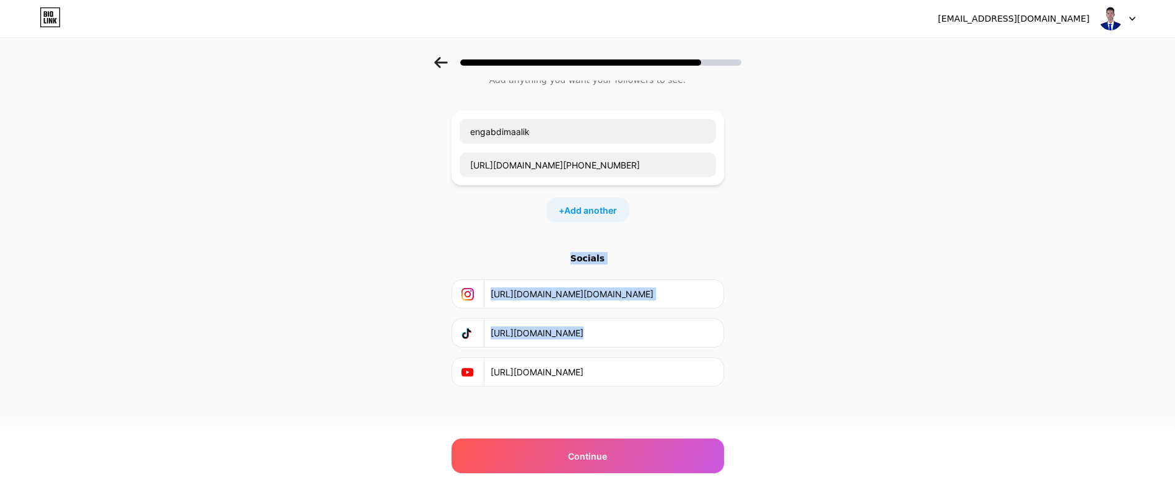
click at [464, 333] on icon at bounding box center [467, 332] width 6 height 8
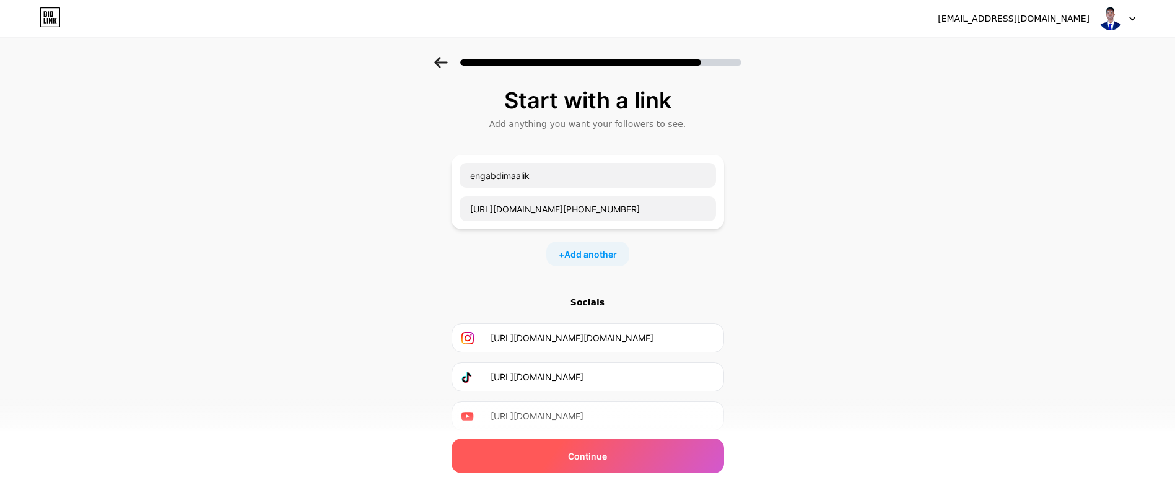
click at [661, 454] on div "Continue" at bounding box center [587, 455] width 272 height 35
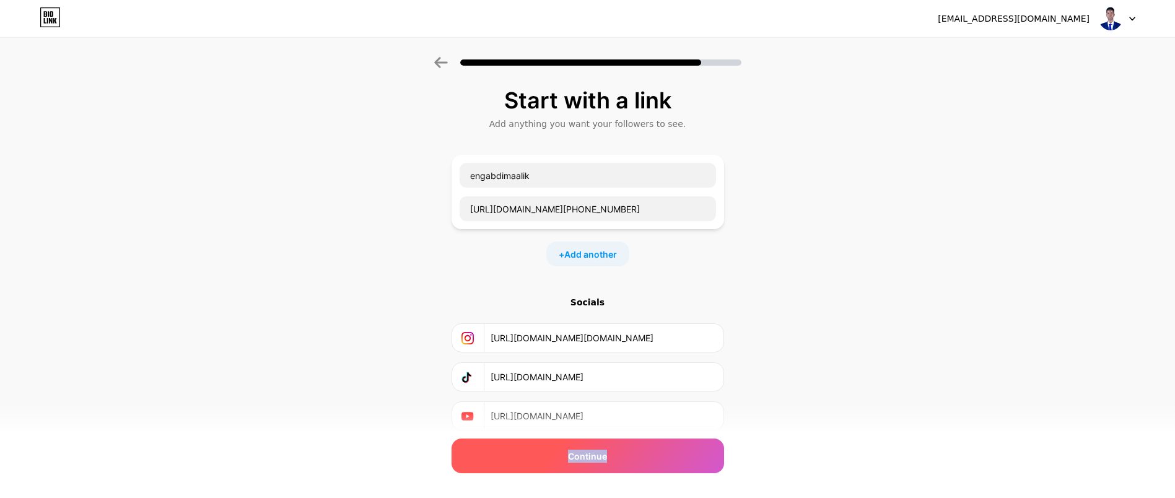
click at [661, 454] on div "Continue" at bounding box center [587, 455] width 272 height 35
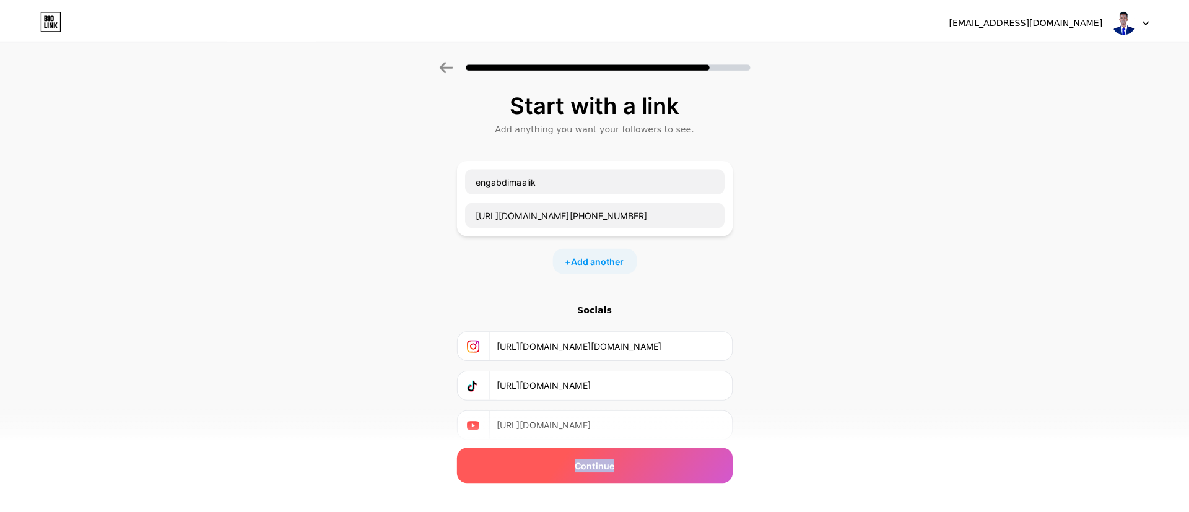
scroll to position [0, 0]
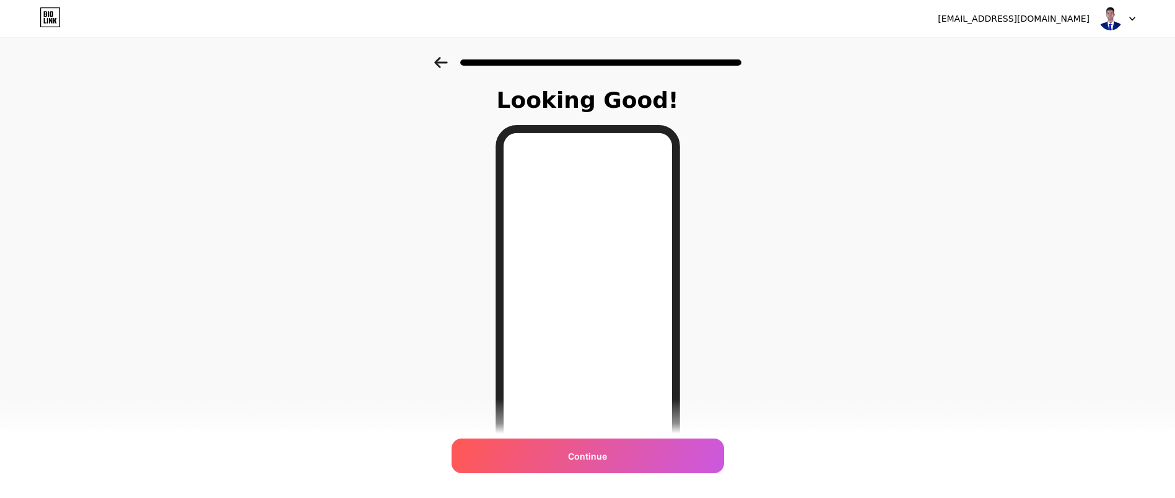
click at [581, 455] on div "Continue" at bounding box center [587, 455] width 272 height 35
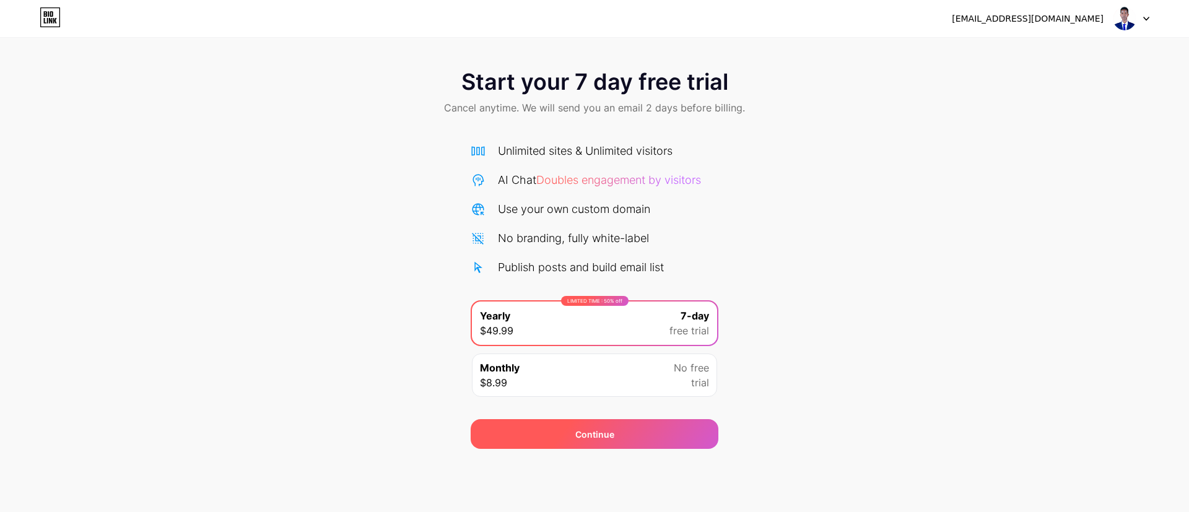
click at [624, 437] on div "Continue" at bounding box center [595, 434] width 248 height 30
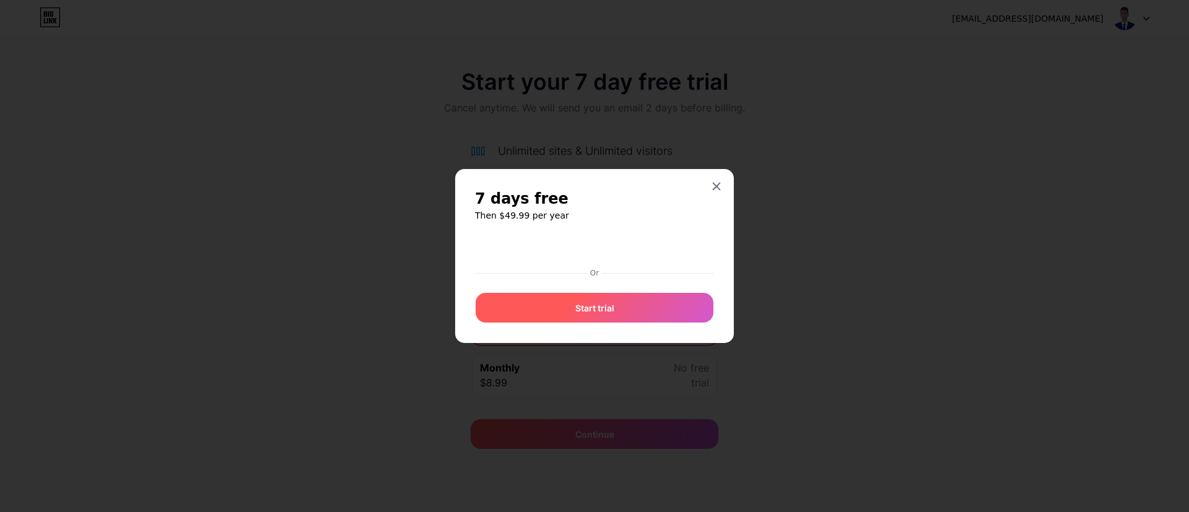
click at [500, 300] on div "Start trial" at bounding box center [595, 308] width 238 height 30
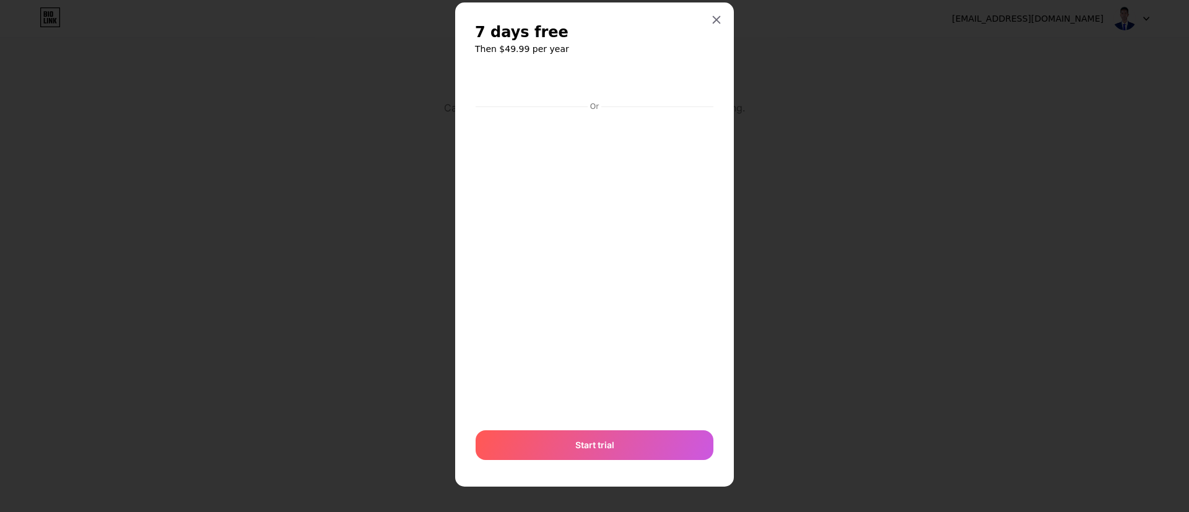
scroll to position [24, 0]
click at [711, 8] on div "7 days free Then $49.99 per year Or Start trial" at bounding box center [594, 245] width 279 height 484
click at [710, 29] on div at bounding box center [716, 20] width 22 height 22
